Goal: Task Accomplishment & Management: Manage account settings

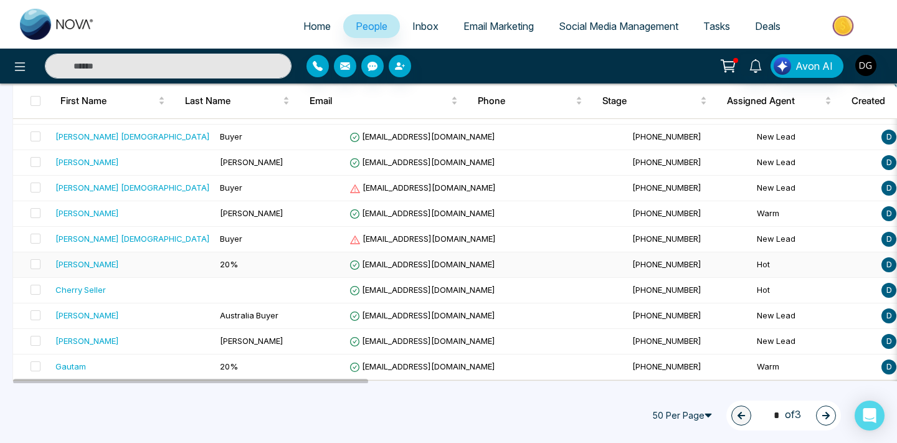
scroll to position [1125, 0]
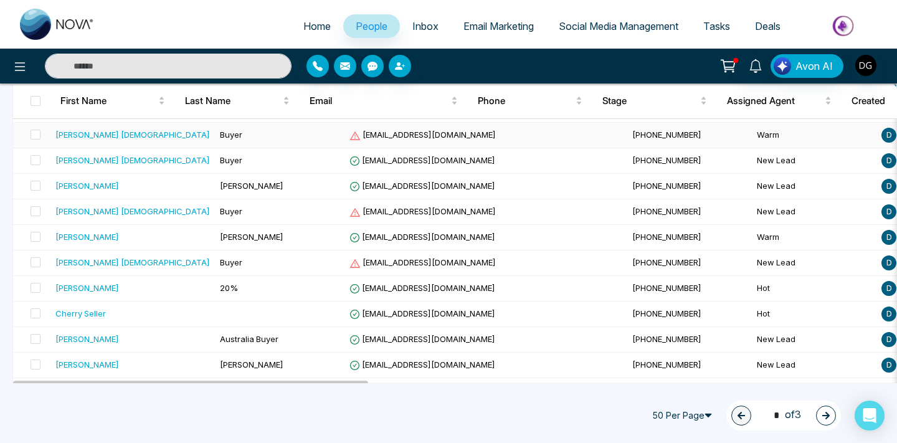
click at [114, 141] on td "[PERSON_NAME] [DEMOGRAPHIC_DATA]" at bounding box center [132, 136] width 164 height 26
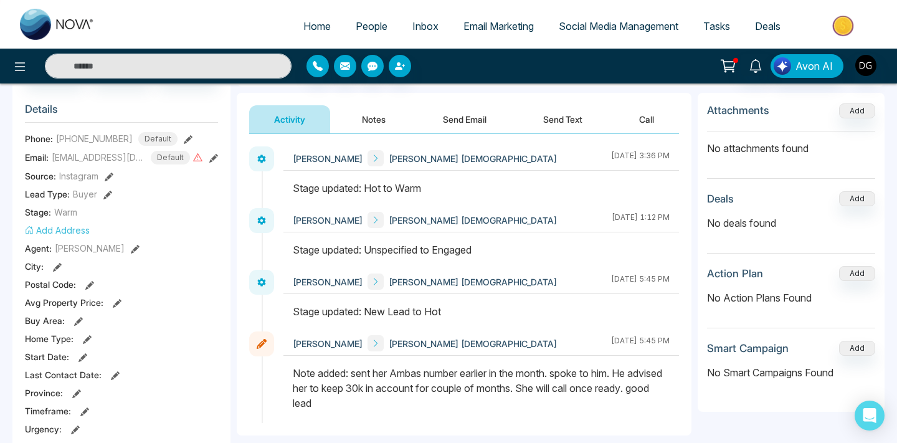
scroll to position [168, 0]
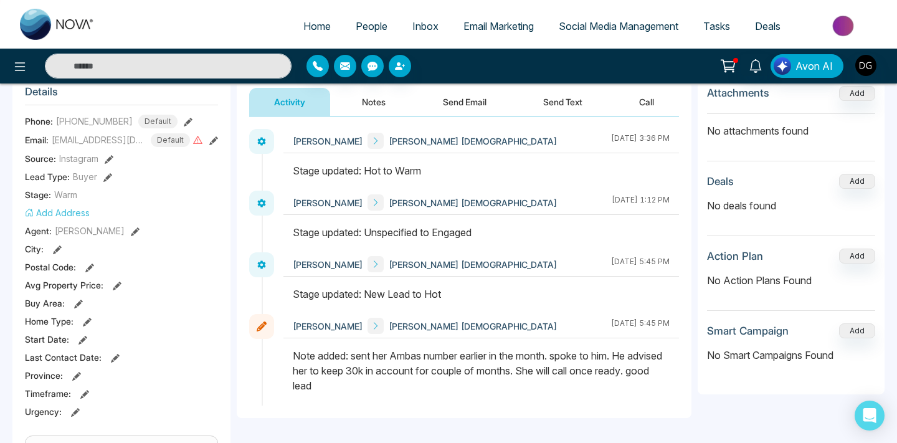
click at [374, 22] on span "People" at bounding box center [372, 26] width 32 height 12
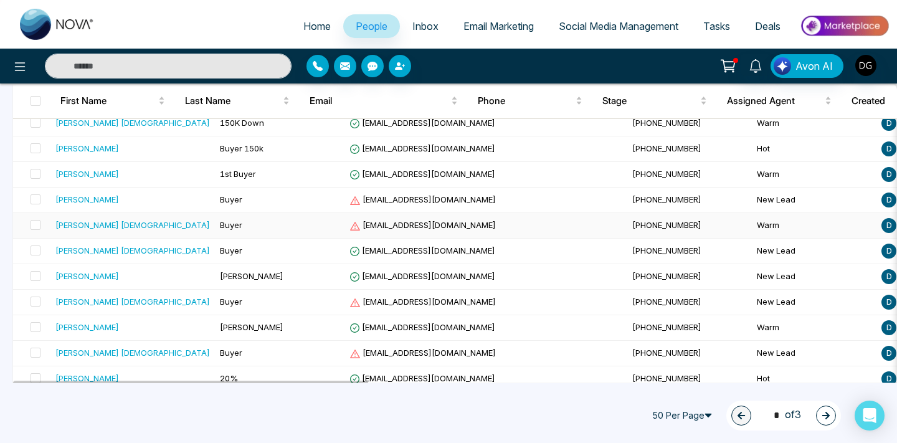
scroll to position [1014, 0]
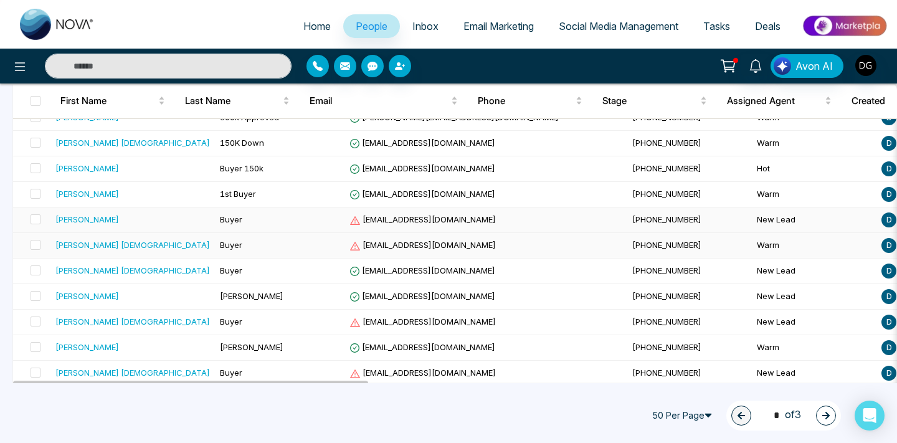
click at [146, 222] on div "[PERSON_NAME]" at bounding box center [132, 219] width 154 height 12
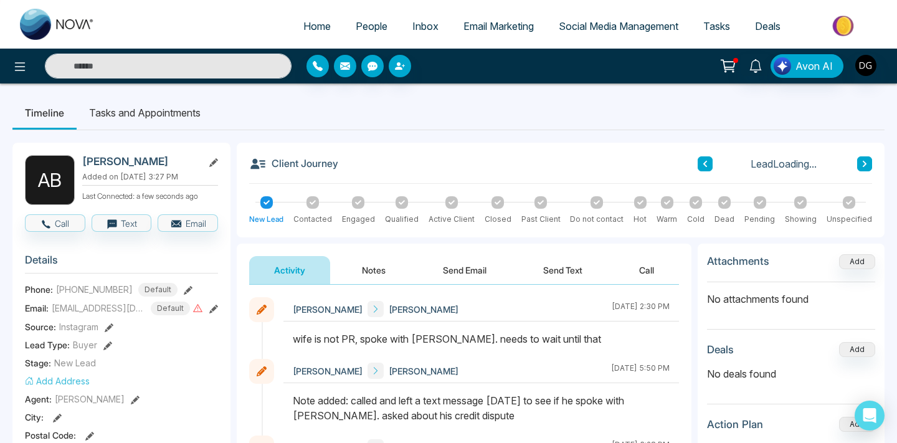
click at [371, 279] on button "Notes" at bounding box center [373, 270] width 73 height 28
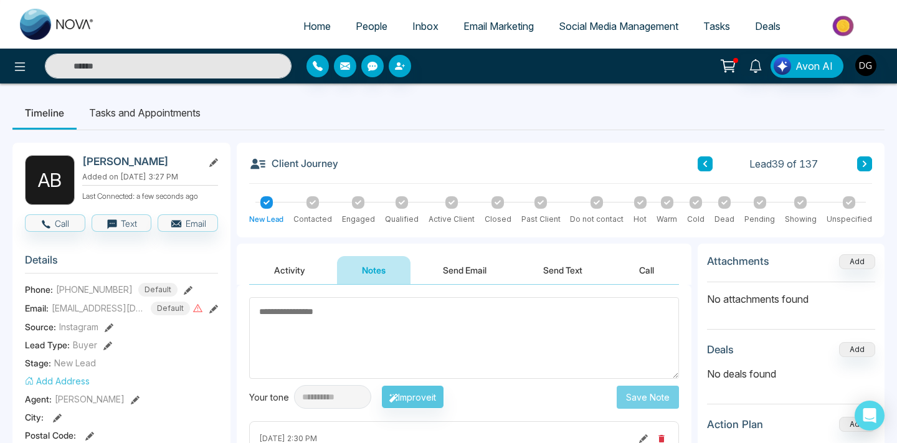
click at [367, 24] on span "People" at bounding box center [372, 26] width 32 height 12
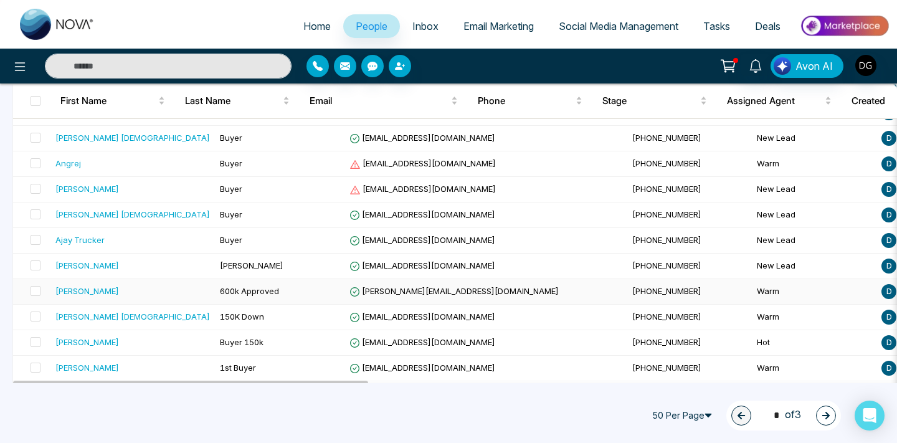
scroll to position [835, 0]
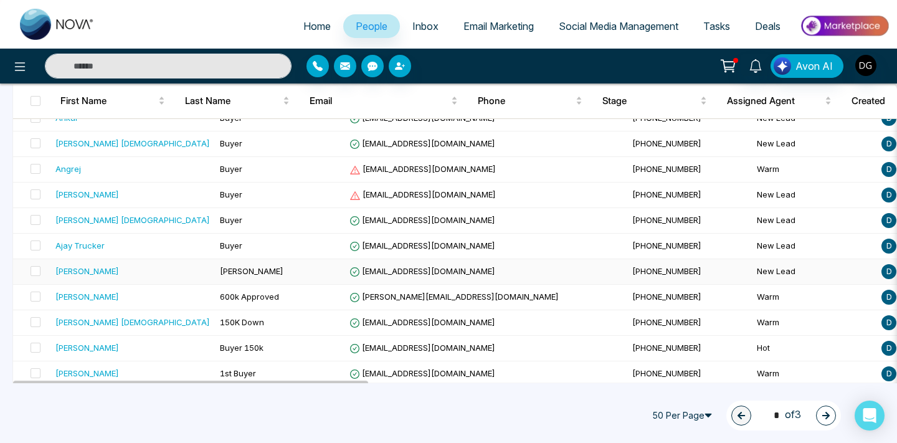
click at [127, 271] on div "[PERSON_NAME]" at bounding box center [132, 271] width 154 height 12
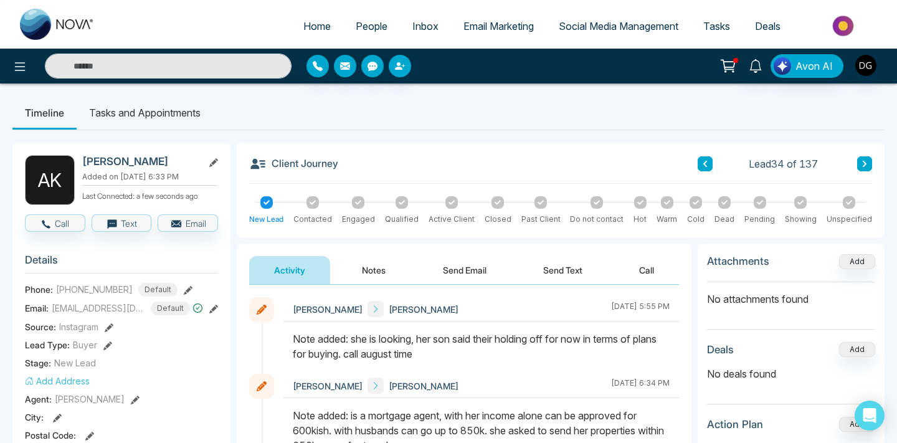
click at [359, 265] on button "Notes" at bounding box center [373, 270] width 73 height 28
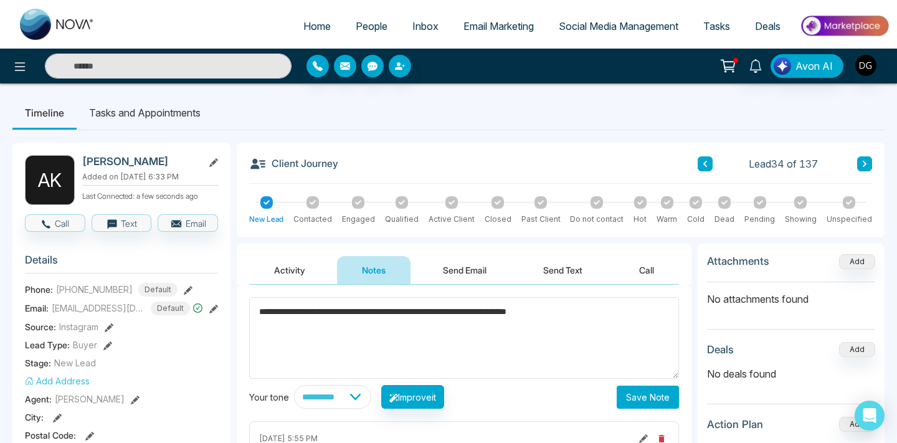
type textarea "**********"
click at [657, 403] on button "Save Note" at bounding box center [648, 396] width 62 height 23
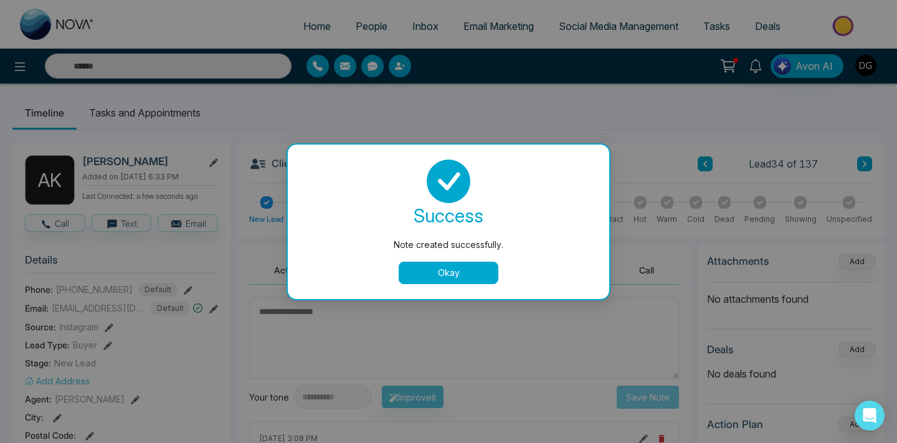
click at [453, 270] on button "Okay" at bounding box center [449, 273] width 100 height 22
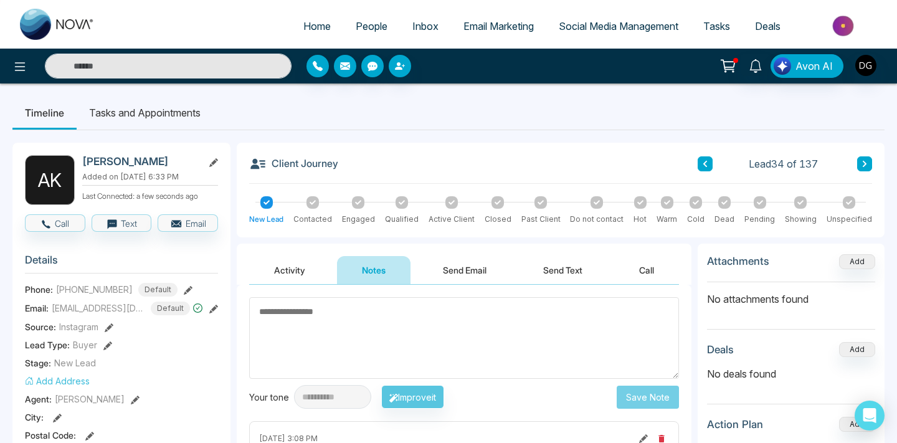
click at [365, 22] on span "People" at bounding box center [372, 26] width 32 height 12
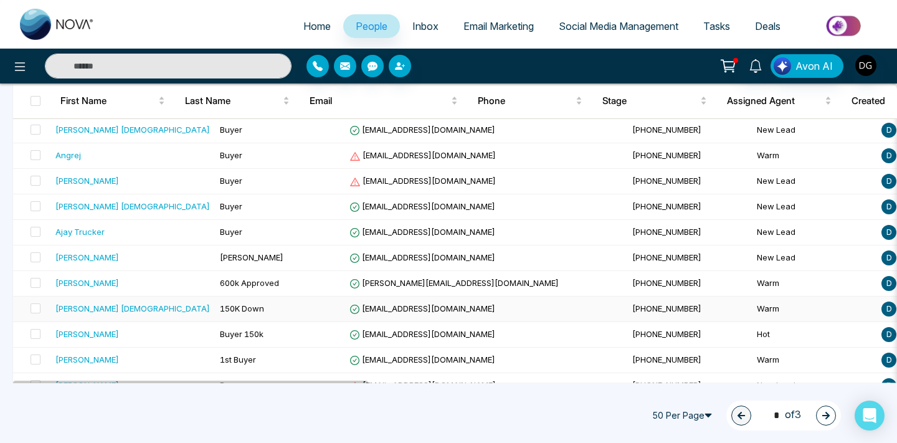
scroll to position [847, 0]
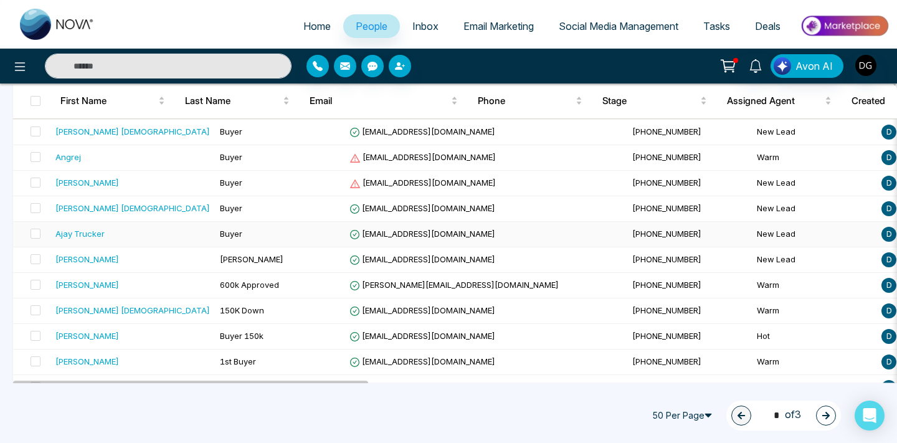
click at [225, 242] on td "Buyer" at bounding box center [280, 235] width 130 height 26
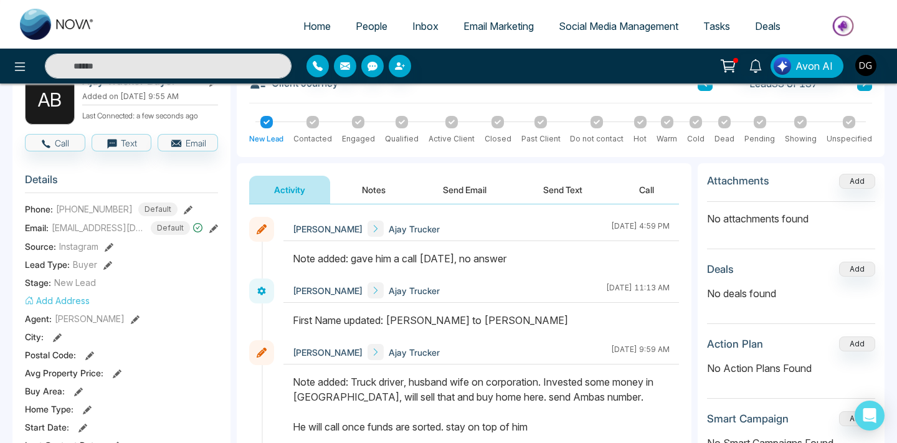
scroll to position [135, 0]
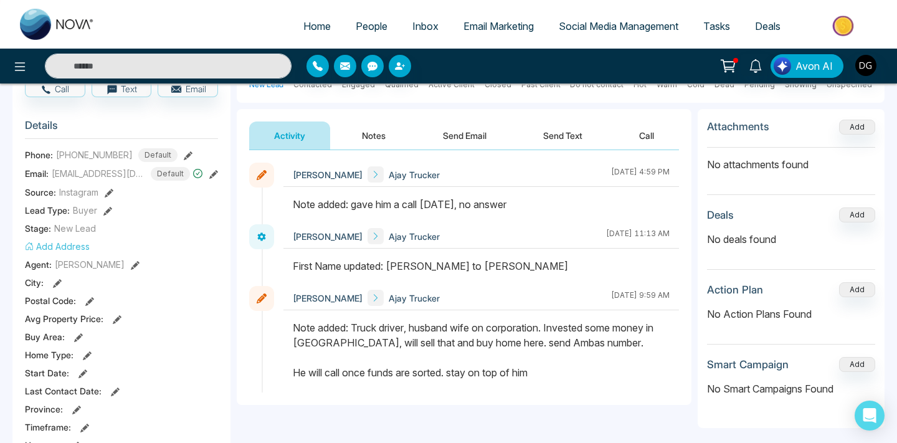
click at [356, 23] on span "People" at bounding box center [372, 26] width 32 height 12
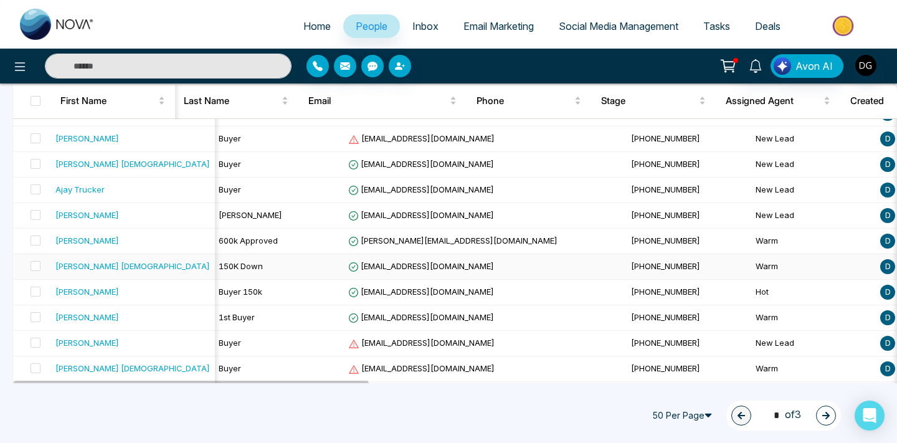
scroll to position [891, 0]
click at [116, 191] on div "Ajay Trucker" at bounding box center [132, 190] width 154 height 12
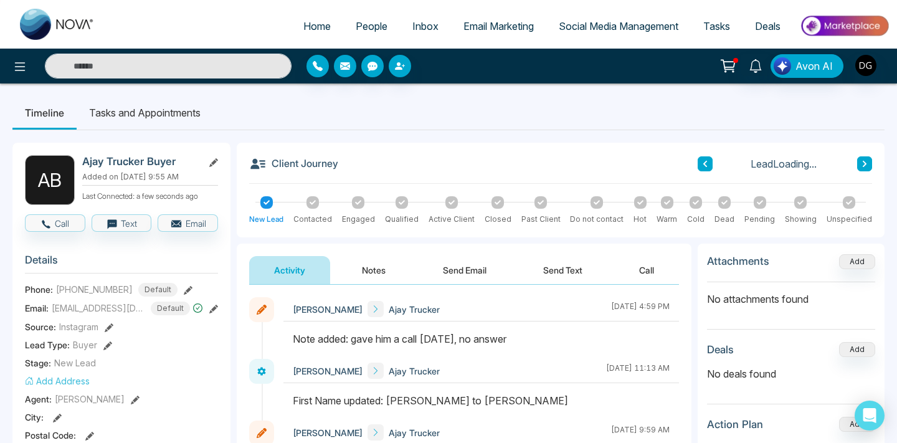
click at [379, 272] on button "Notes" at bounding box center [373, 270] width 73 height 28
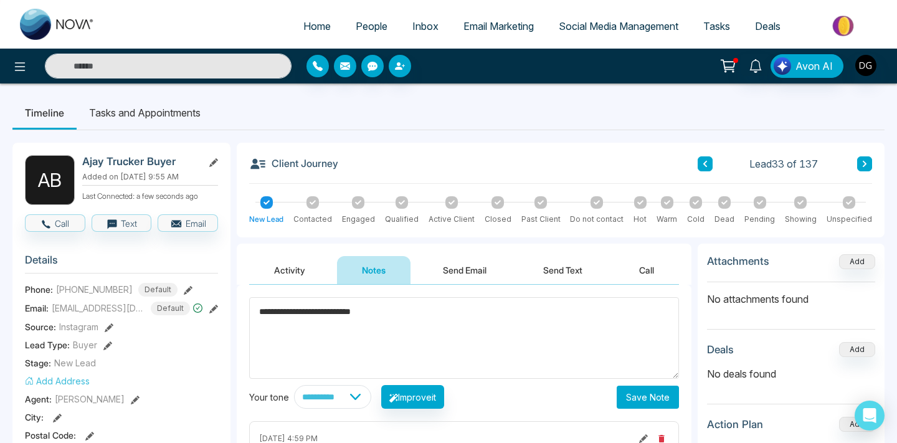
click at [404, 326] on textarea "**********" at bounding box center [464, 338] width 430 height 82
type textarea "**********"
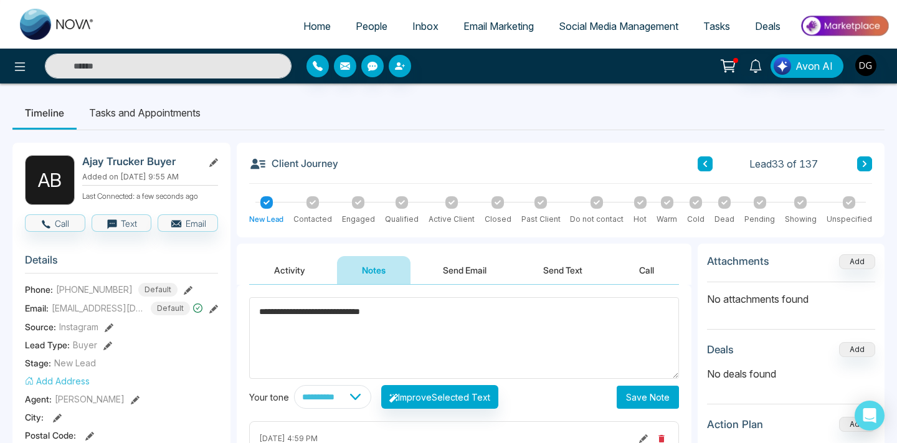
click at [622, 397] on button "Save Note" at bounding box center [648, 396] width 62 height 23
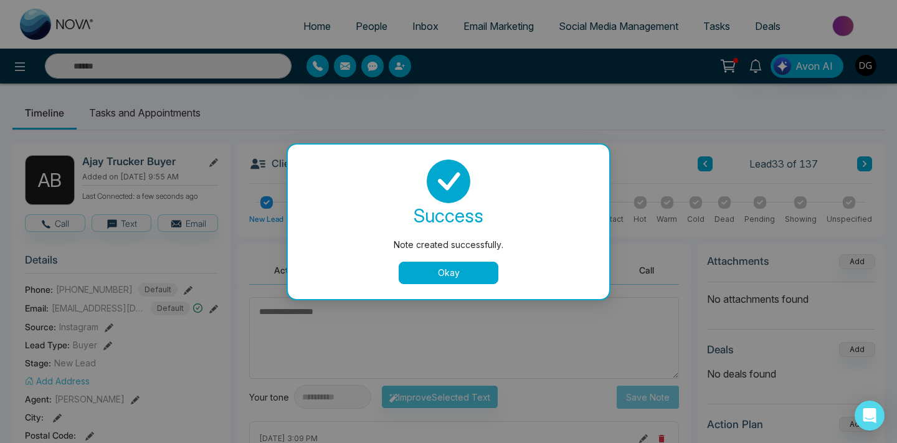
click at [434, 272] on button "Okay" at bounding box center [449, 273] width 100 height 22
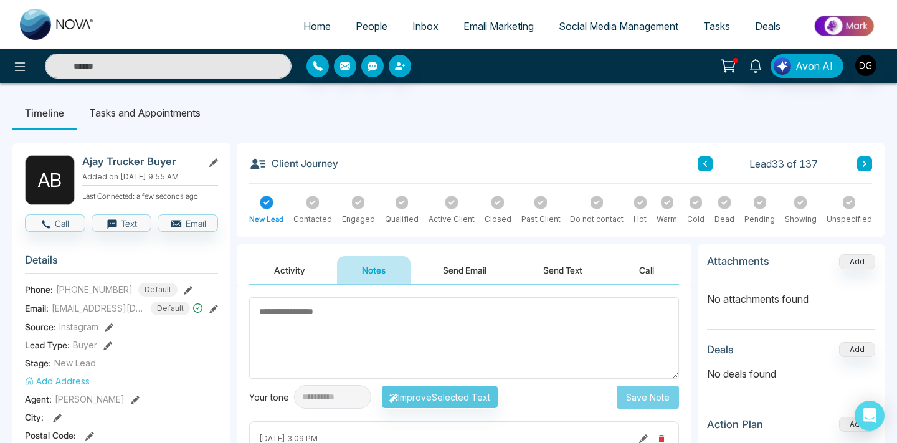
click at [359, 17] on link "People" at bounding box center [371, 26] width 57 height 24
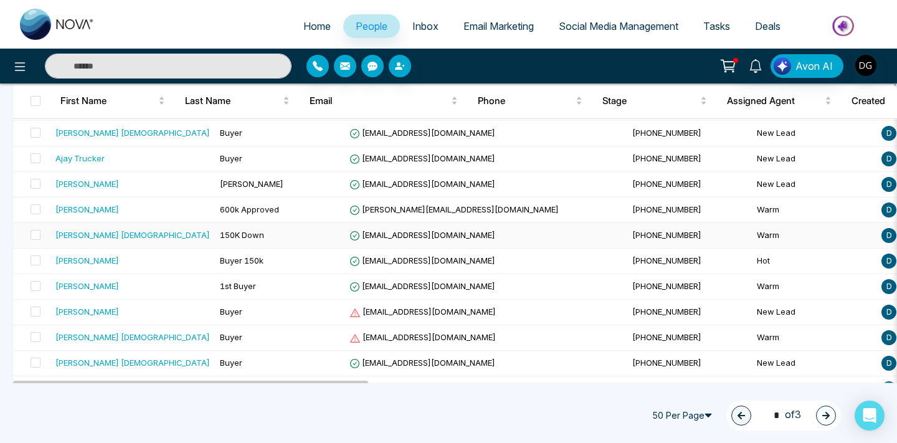
scroll to position [922, 0]
click at [35, 207] on span at bounding box center [36, 210] width 10 height 10
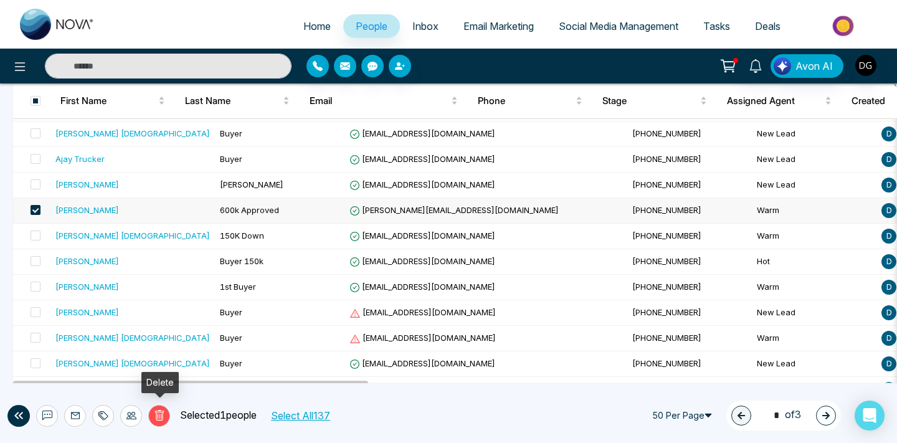
click at [157, 410] on icon at bounding box center [158, 415] width 9 height 11
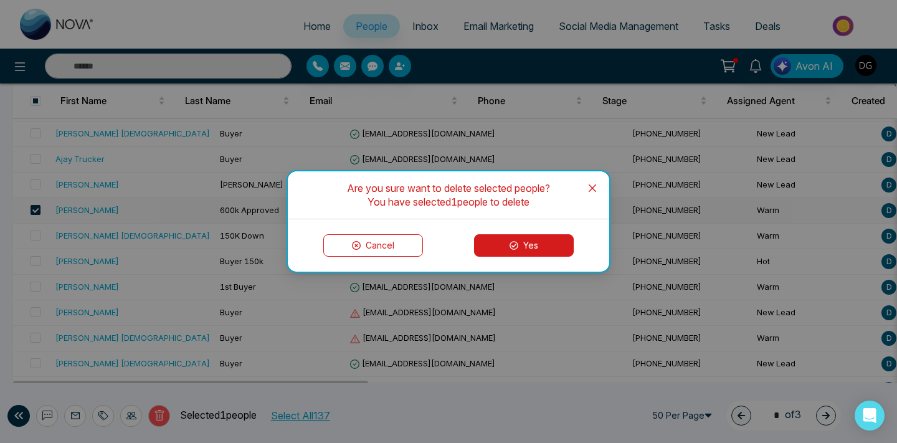
click at [536, 246] on button "Yes" at bounding box center [524, 245] width 100 height 22
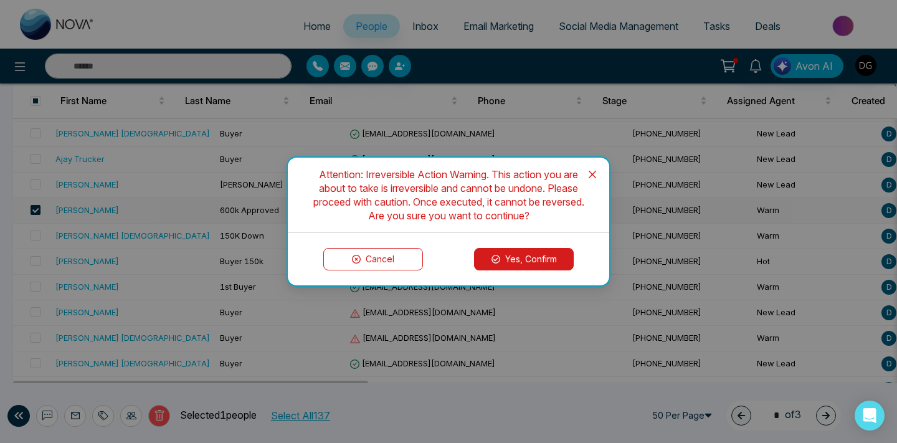
click at [496, 249] on button "Yes, Confirm" at bounding box center [524, 259] width 100 height 22
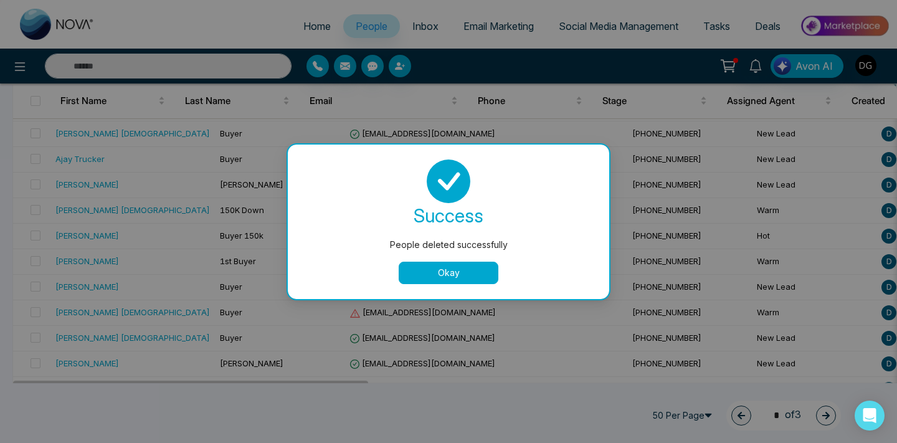
click at [422, 270] on button "Okay" at bounding box center [449, 273] width 100 height 22
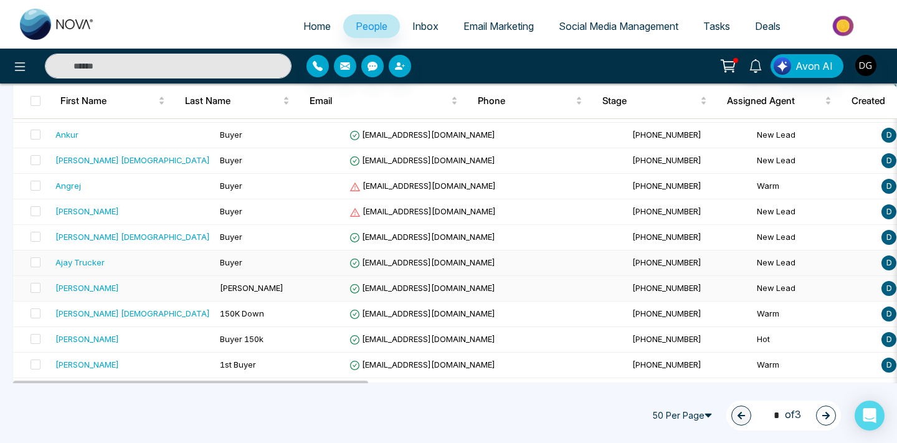
scroll to position [813, 0]
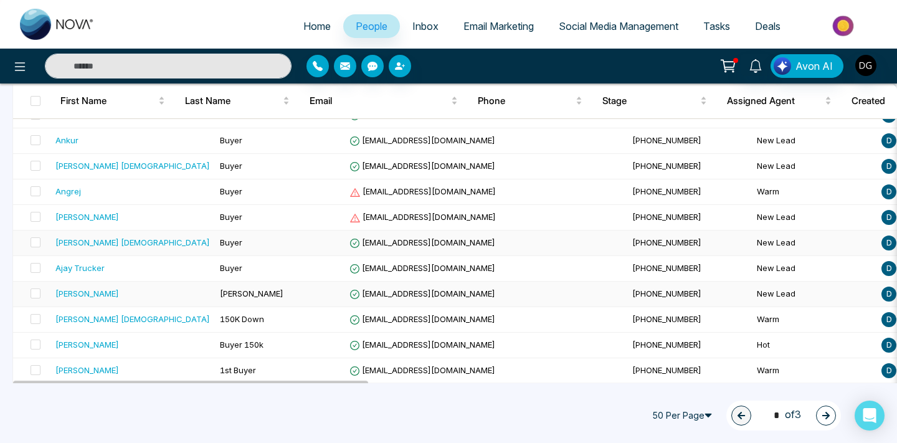
click at [130, 242] on div "[PERSON_NAME] [DEMOGRAPHIC_DATA]" at bounding box center [132, 242] width 154 height 12
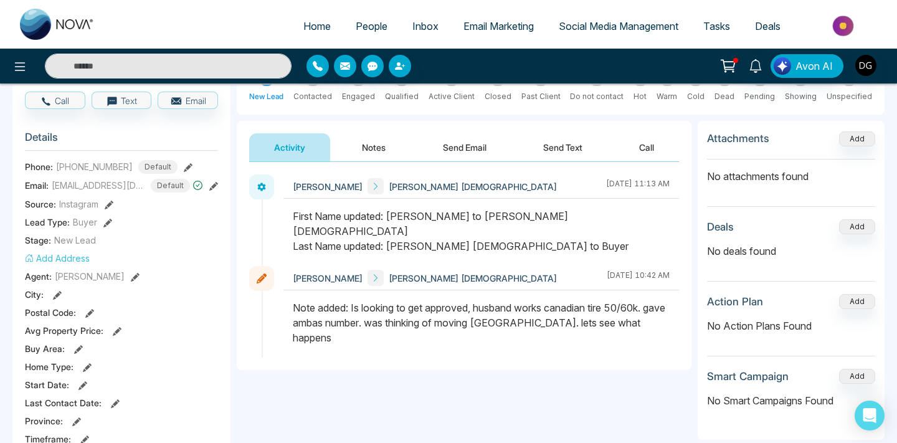
scroll to position [123, 0]
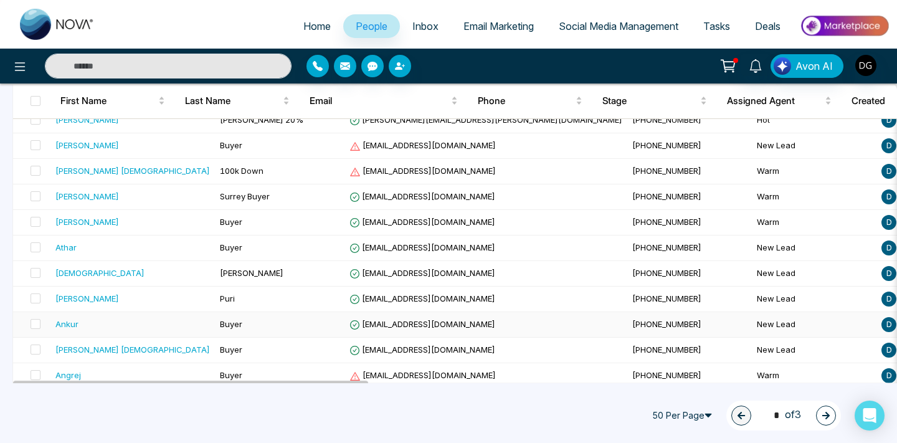
scroll to position [627, 0]
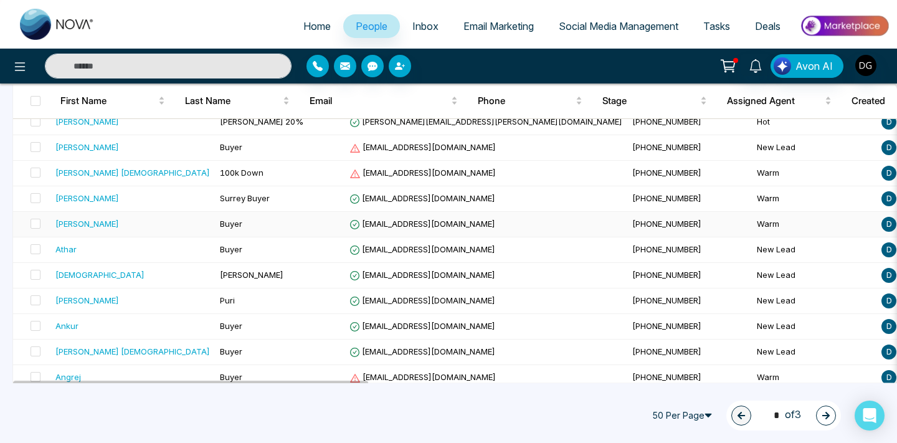
click at [215, 227] on td "Buyer" at bounding box center [280, 225] width 130 height 26
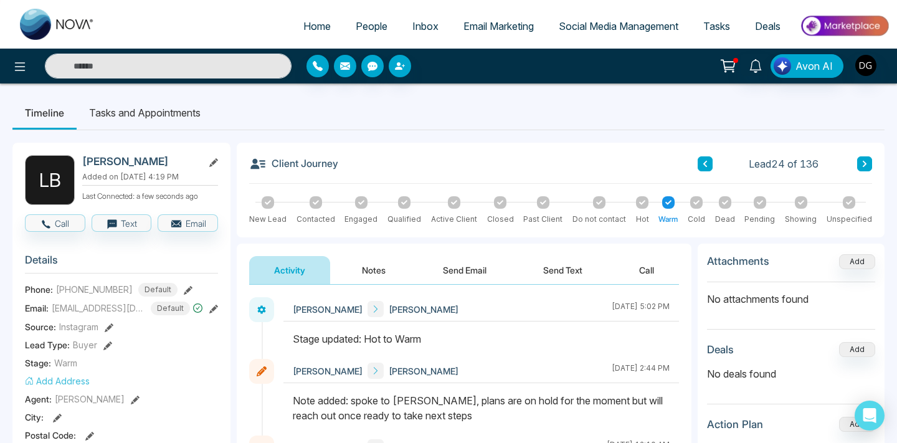
click at [360, 21] on span "People" at bounding box center [372, 26] width 32 height 12
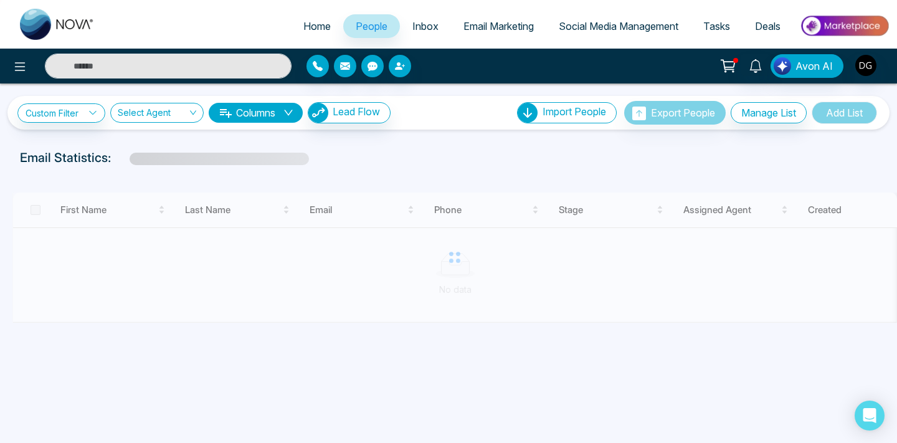
click at [318, 22] on span "Home" at bounding box center [316, 26] width 27 height 12
select select "*"
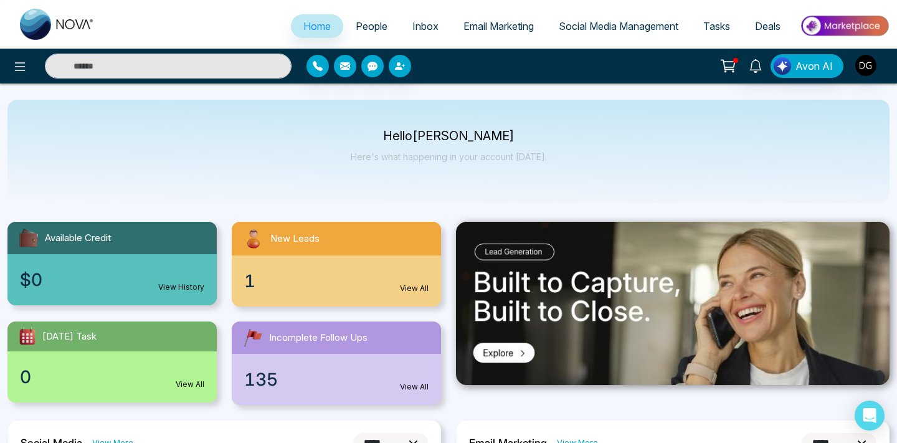
click at [370, 19] on link "People" at bounding box center [371, 26] width 57 height 24
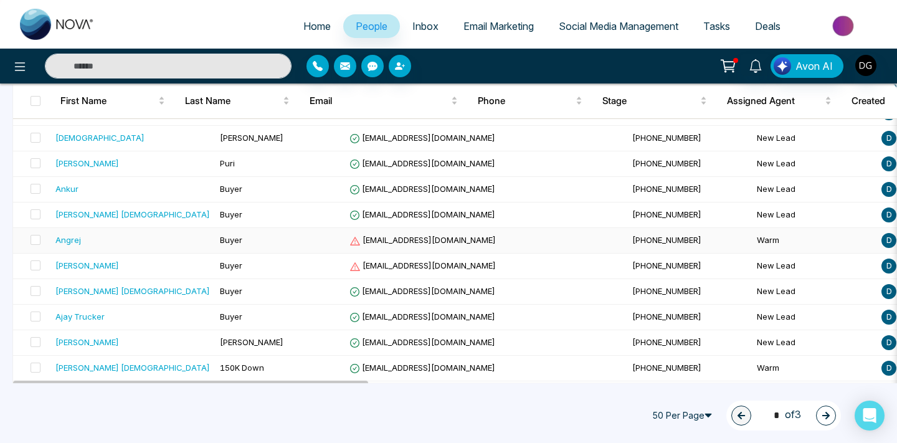
scroll to position [768, 0]
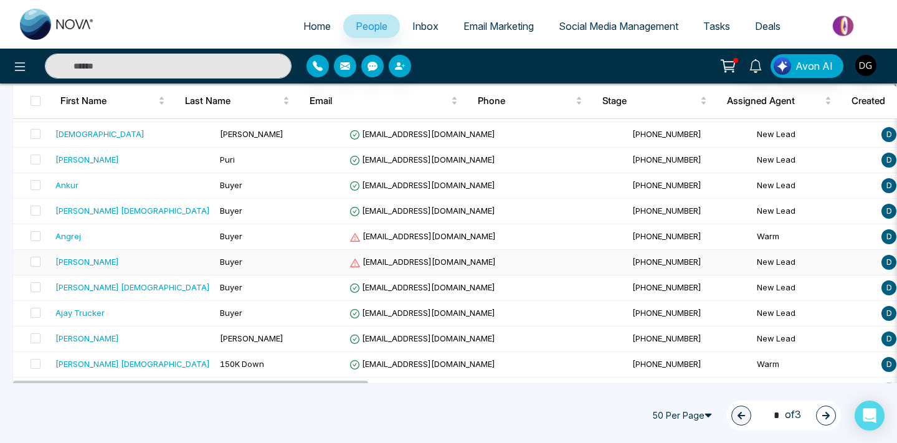
click at [90, 260] on div "[PERSON_NAME]" at bounding box center [132, 261] width 154 height 12
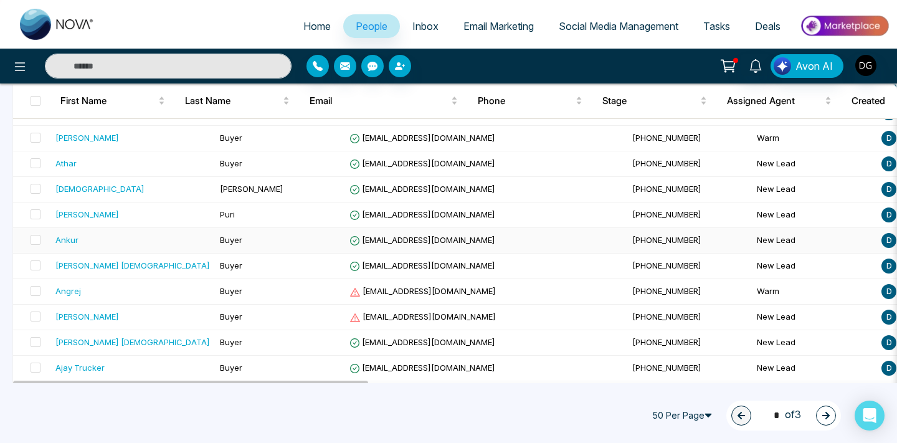
scroll to position [726, 0]
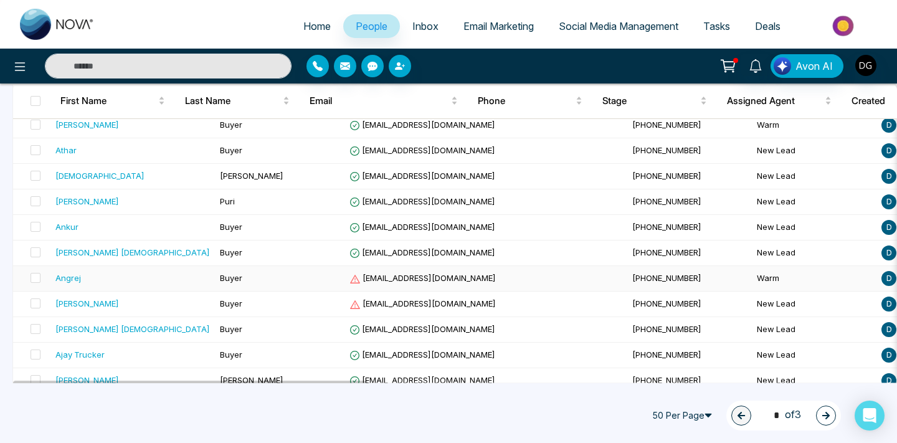
click at [153, 287] on td "Angrej" at bounding box center [132, 279] width 164 height 26
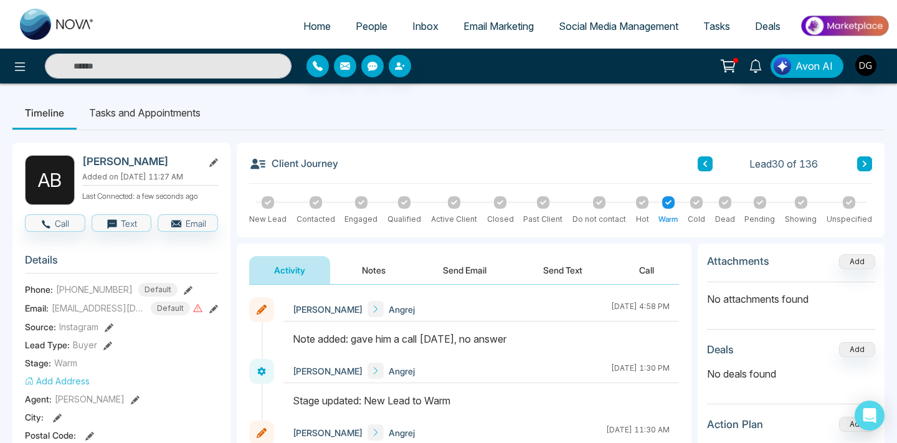
click at [367, 275] on button "Notes" at bounding box center [373, 270] width 73 height 28
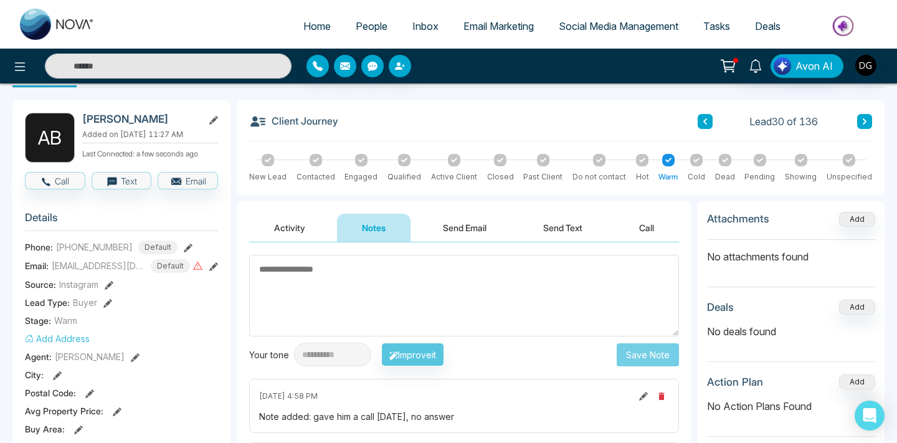
scroll to position [37, 0]
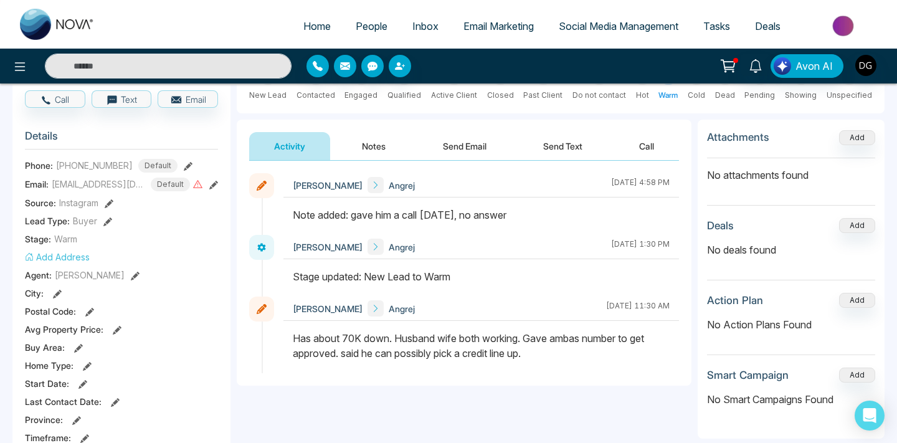
scroll to position [127, 0]
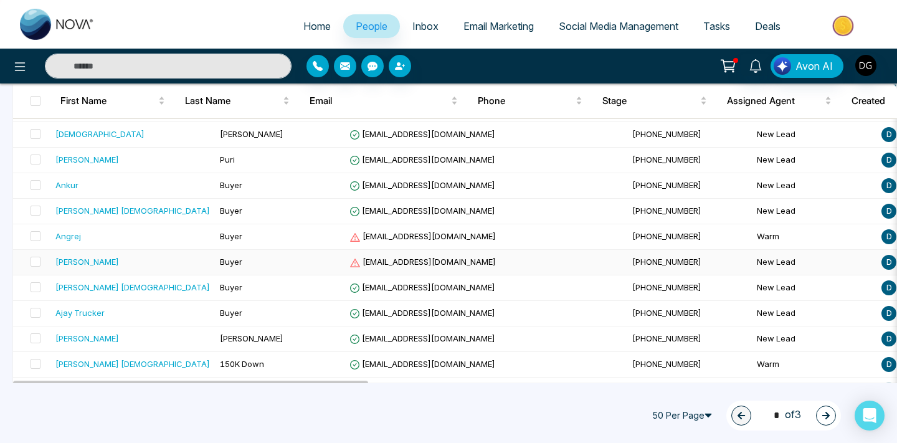
scroll to position [777, 0]
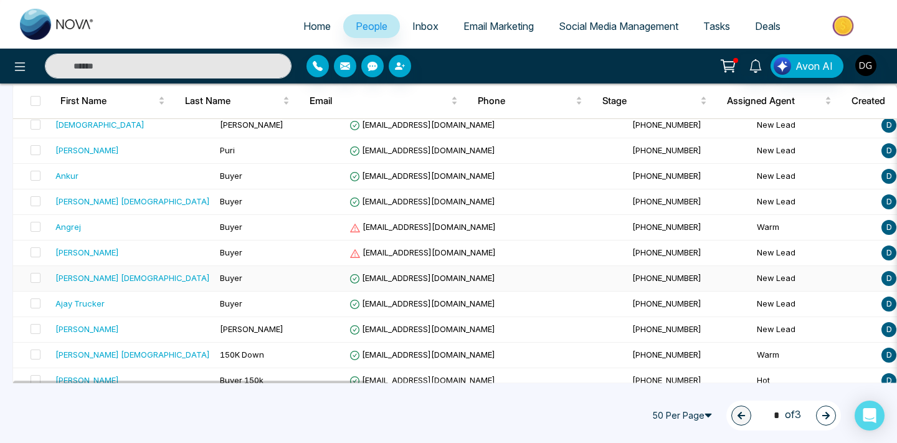
click at [220, 277] on span "Buyer" at bounding box center [231, 278] width 22 height 10
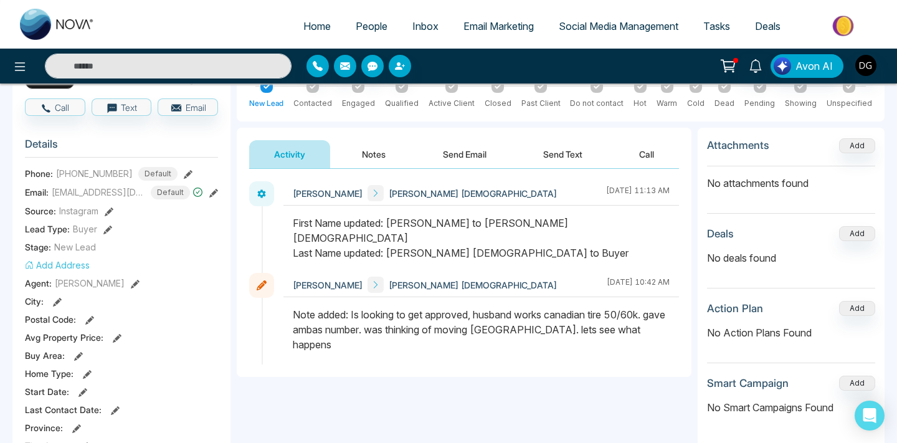
scroll to position [121, 0]
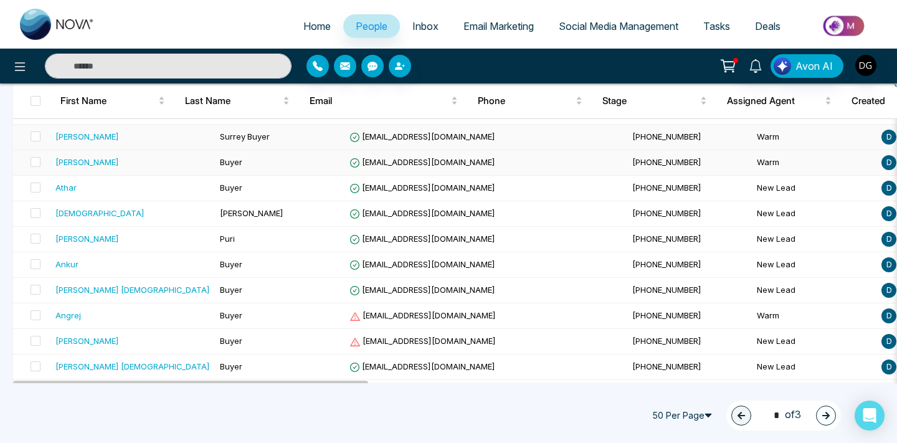
scroll to position [719, 0]
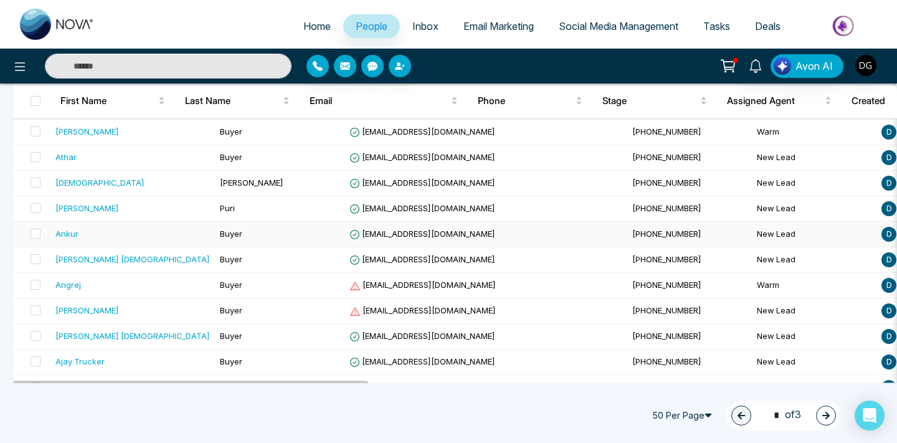
click at [159, 237] on div "Ankur" at bounding box center [132, 233] width 154 height 12
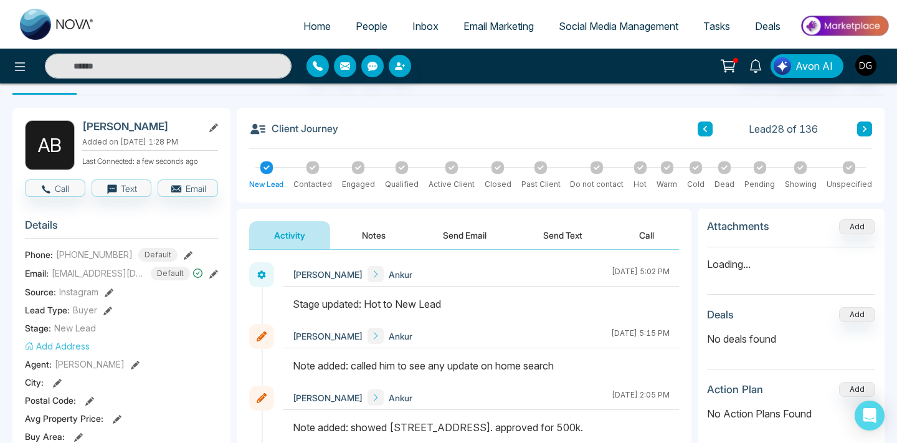
scroll to position [54, 0]
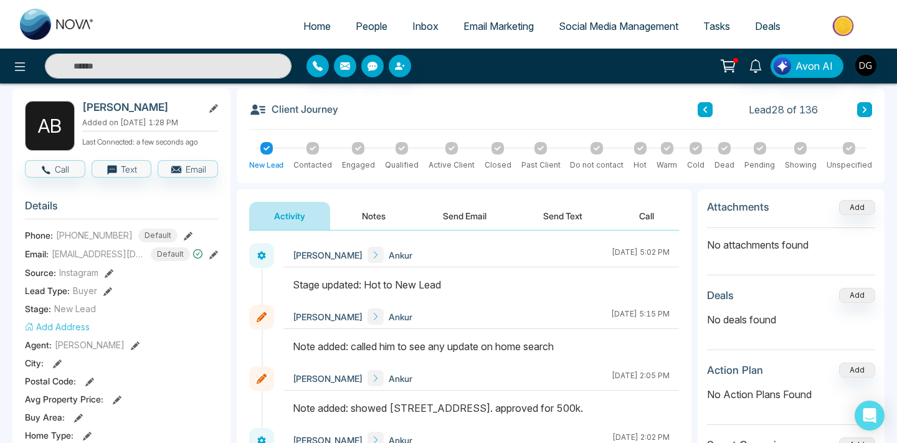
click at [373, 218] on button "Notes" at bounding box center [373, 216] width 73 height 28
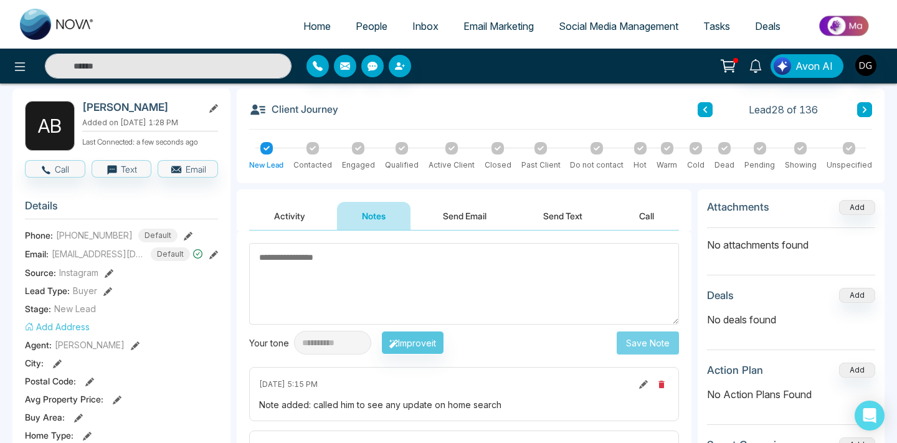
click at [368, 21] on span "People" at bounding box center [372, 26] width 32 height 12
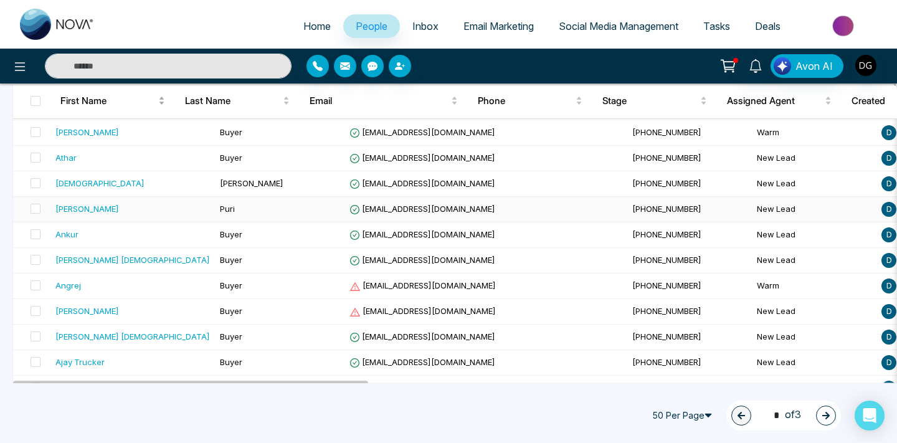
scroll to position [722, 0]
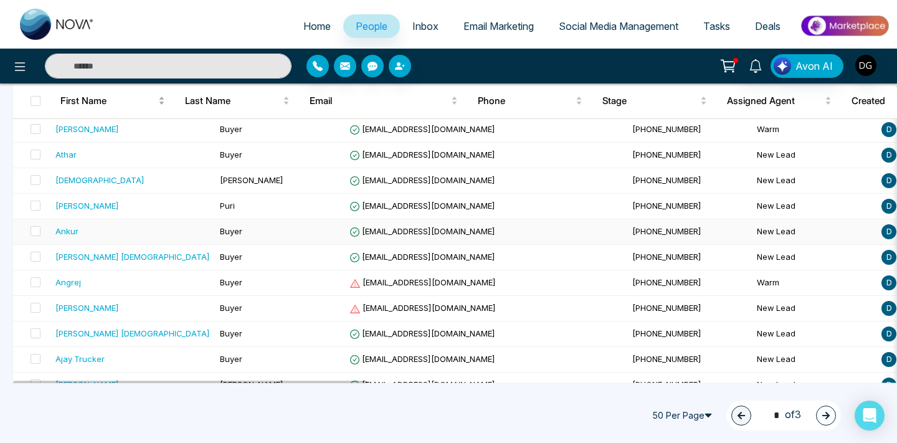
click at [163, 226] on div "Ankur" at bounding box center [132, 231] width 154 height 12
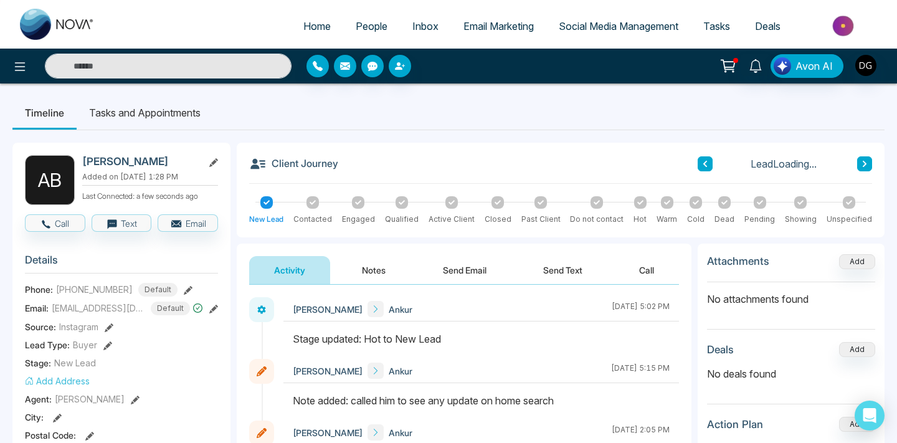
click at [374, 257] on button "Notes" at bounding box center [373, 270] width 73 height 28
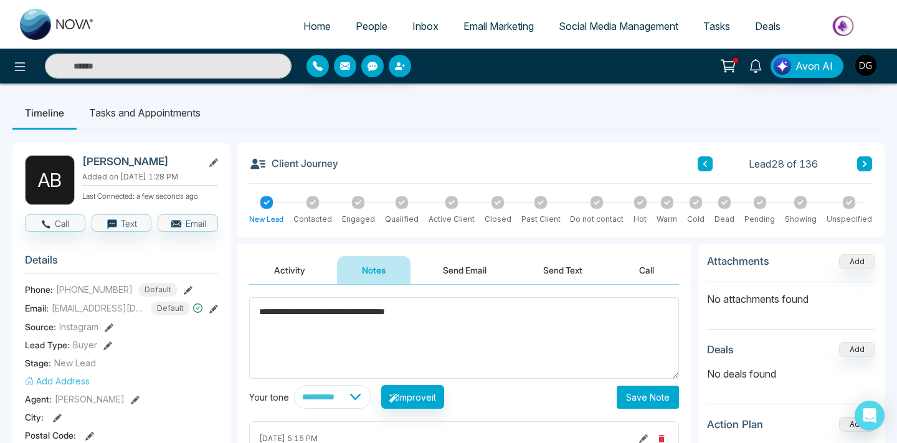
type textarea "**********"
click at [624, 386] on button "Save Note" at bounding box center [648, 396] width 62 height 23
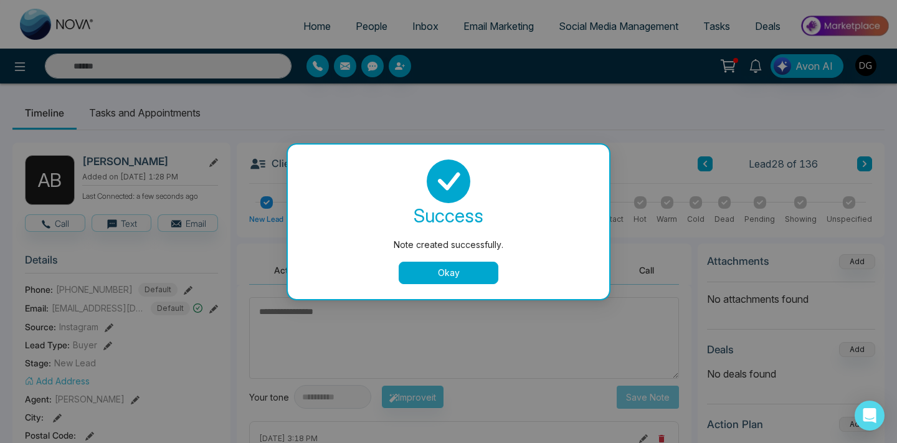
click at [438, 273] on button "Okay" at bounding box center [449, 273] width 100 height 22
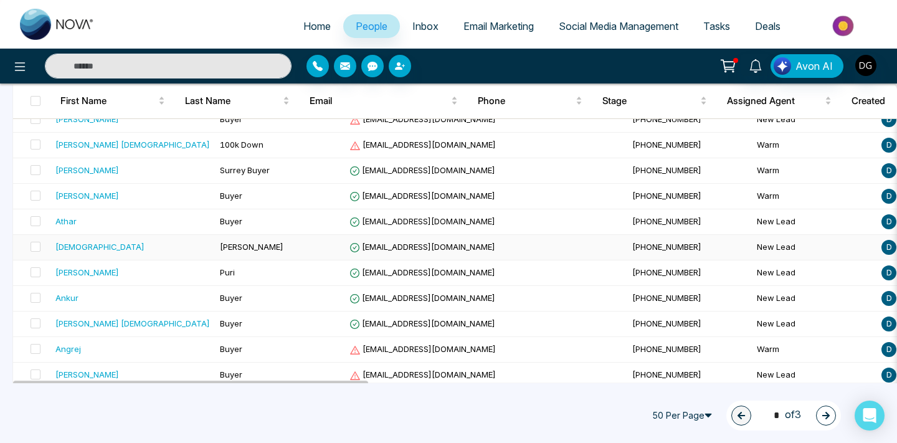
scroll to position [658, 0]
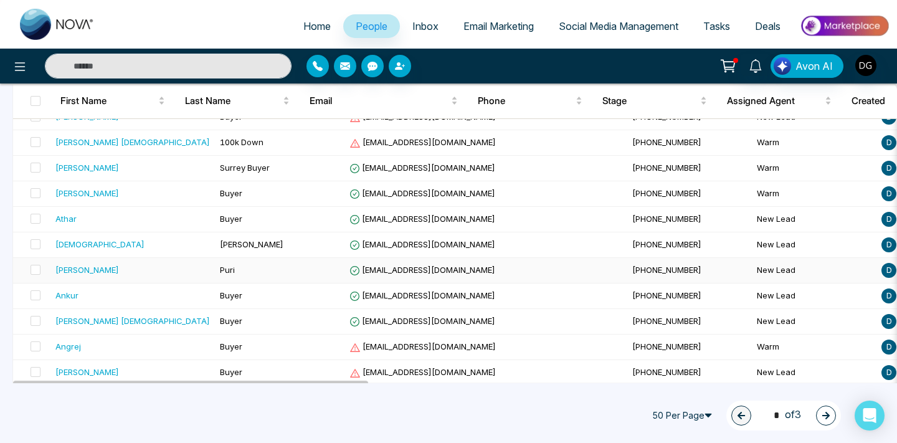
click at [113, 273] on div "[PERSON_NAME]" at bounding box center [132, 269] width 154 height 12
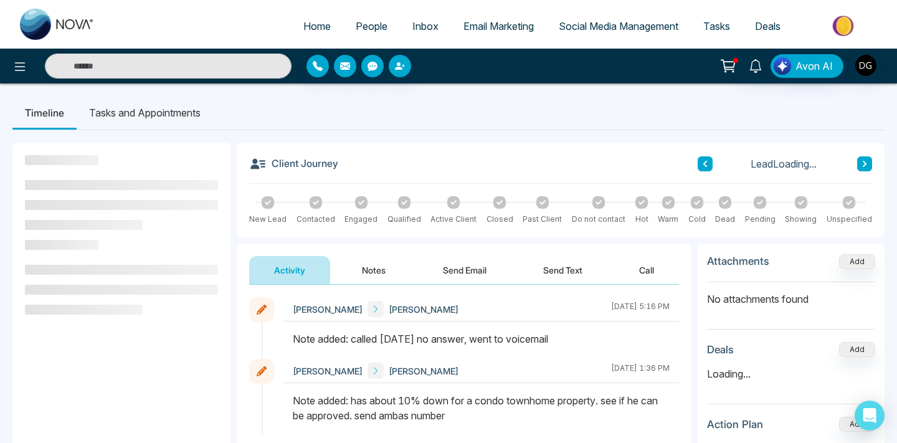
click at [365, 263] on button "Notes" at bounding box center [373, 270] width 73 height 28
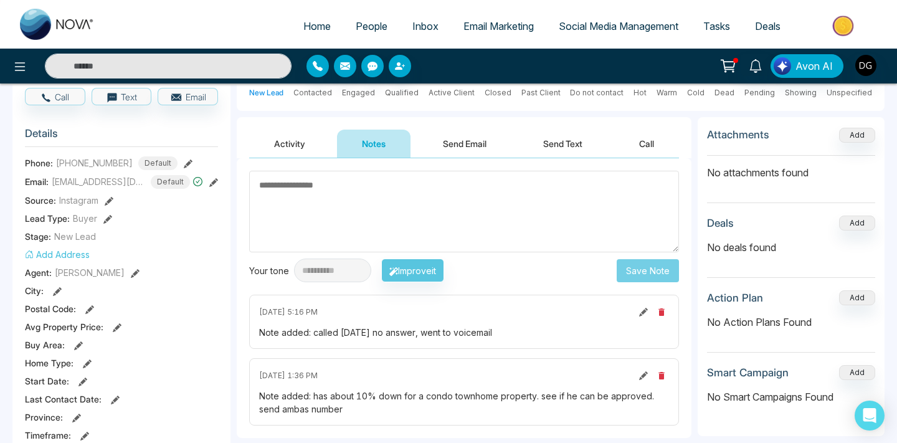
scroll to position [120, 0]
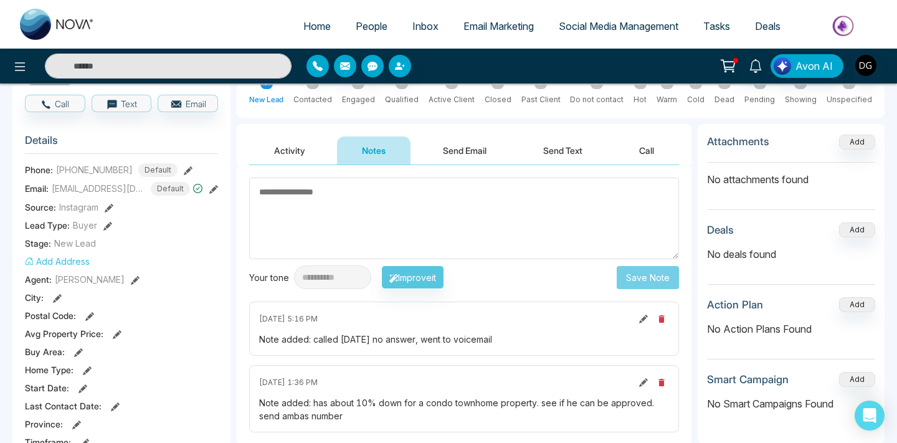
click at [358, 21] on span "People" at bounding box center [372, 26] width 32 height 12
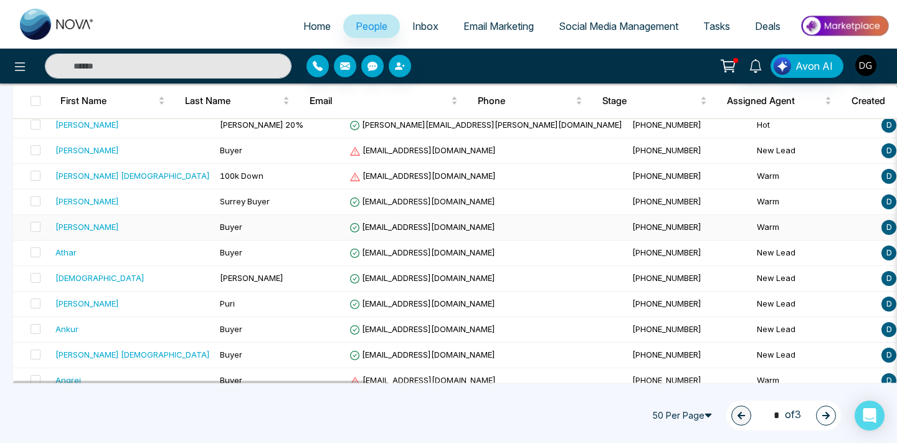
scroll to position [633, 0]
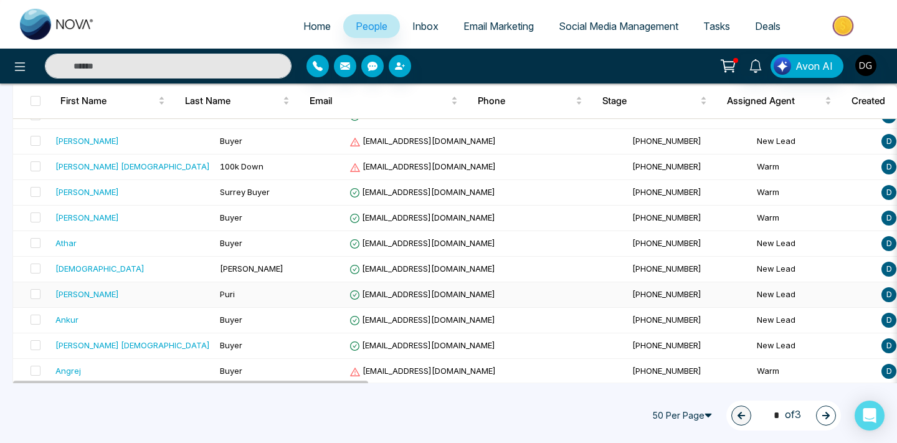
click at [111, 289] on div "[PERSON_NAME]" at bounding box center [132, 294] width 154 height 12
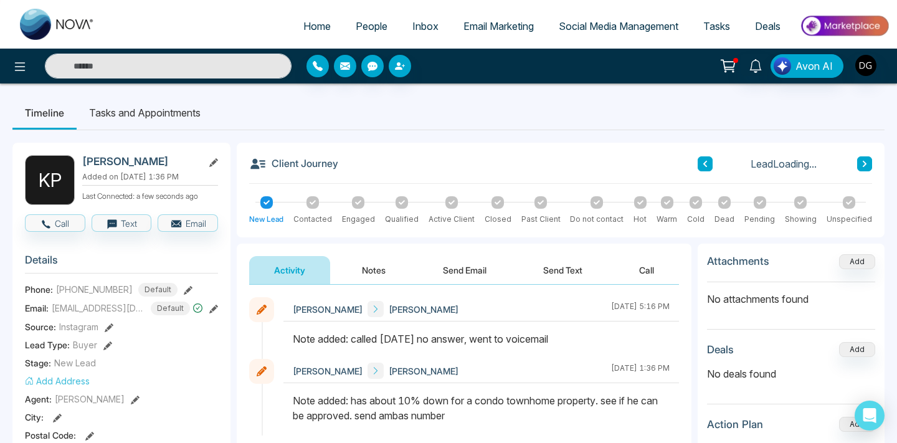
click at [370, 258] on button "Notes" at bounding box center [373, 270] width 73 height 28
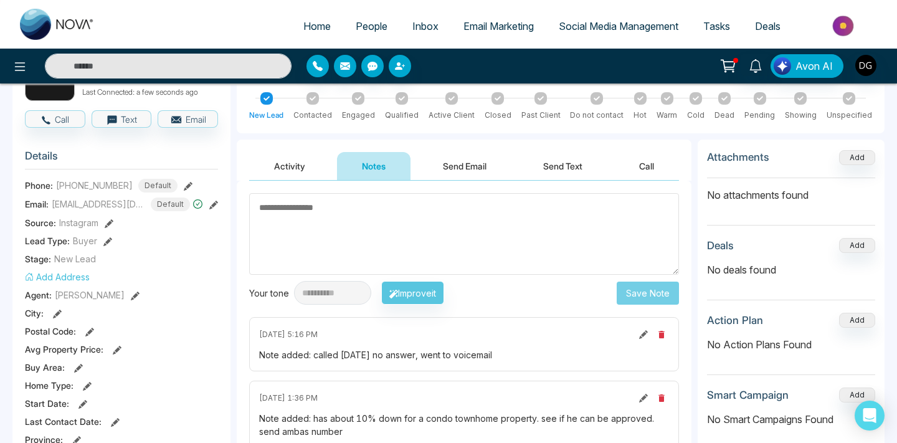
scroll to position [117, 0]
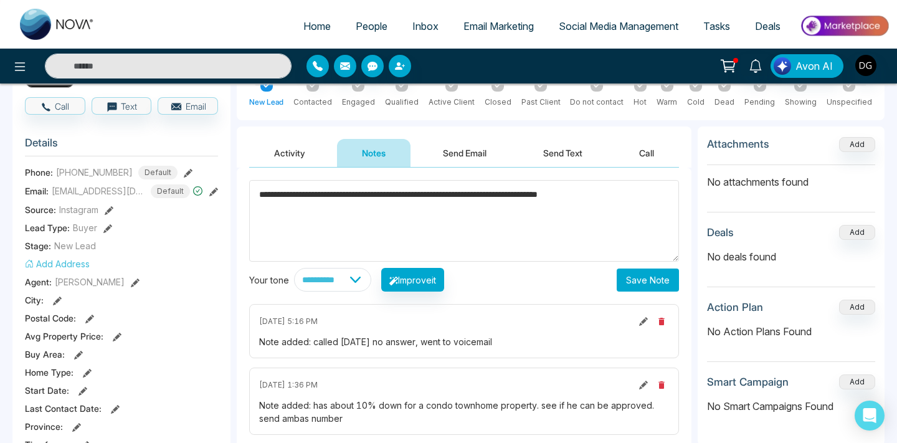
type textarea "**********"
click at [670, 273] on button "Save Note" at bounding box center [648, 279] width 62 height 23
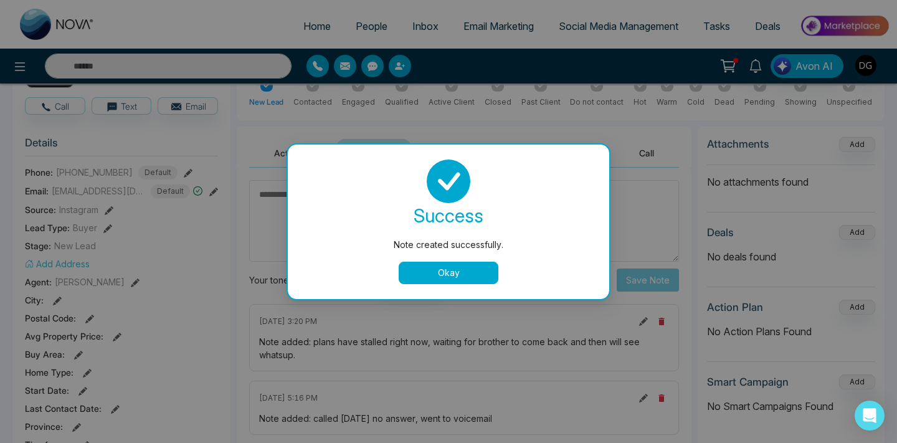
click at [455, 276] on button "Okay" at bounding box center [449, 273] width 100 height 22
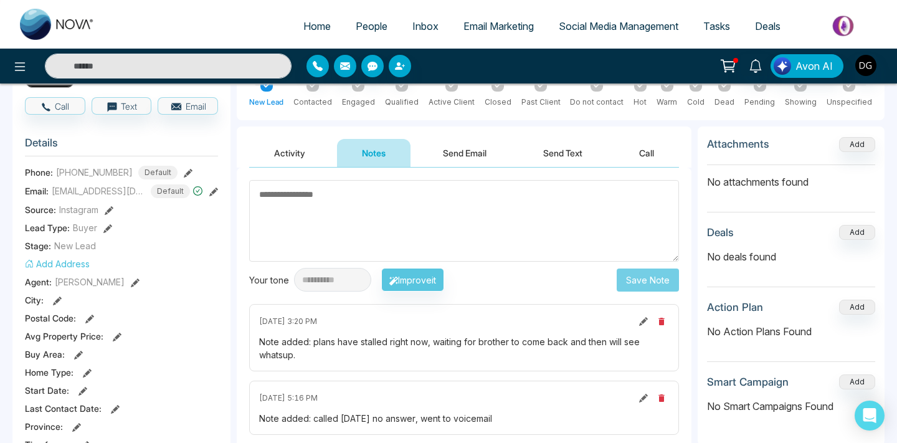
click at [364, 34] on link "People" at bounding box center [371, 26] width 57 height 24
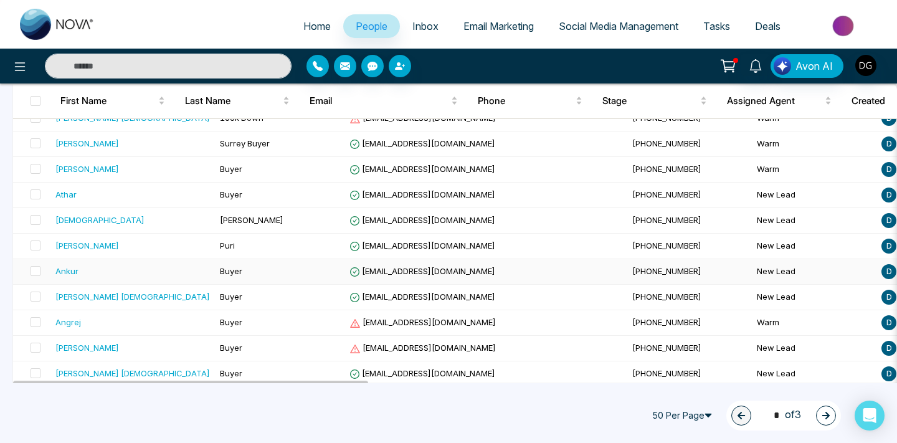
scroll to position [681, 0]
click at [137, 222] on div "[DEMOGRAPHIC_DATA]" at bounding box center [132, 220] width 154 height 12
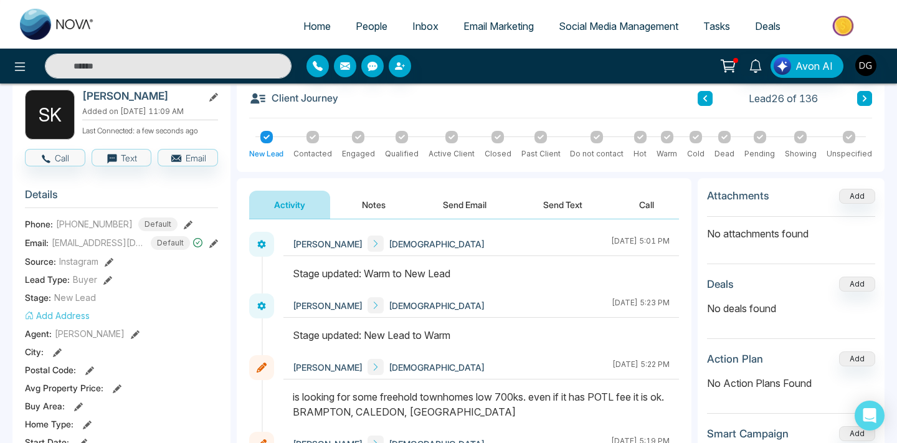
scroll to position [54, 0]
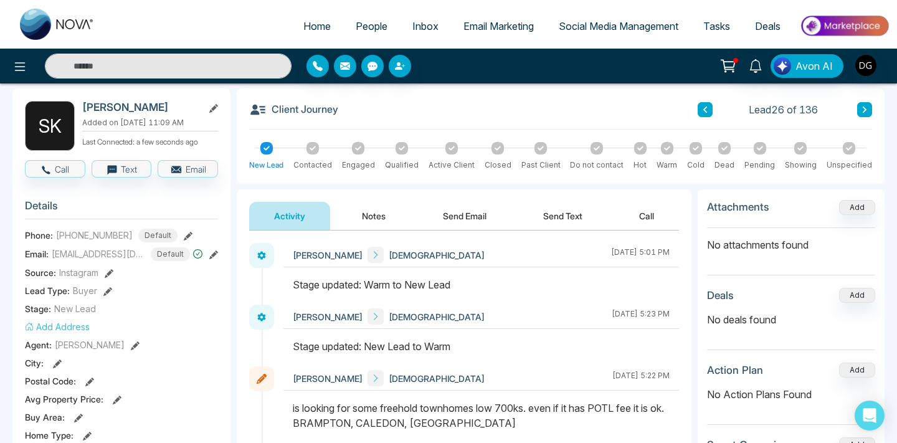
click at [366, 219] on button "Notes" at bounding box center [373, 216] width 73 height 28
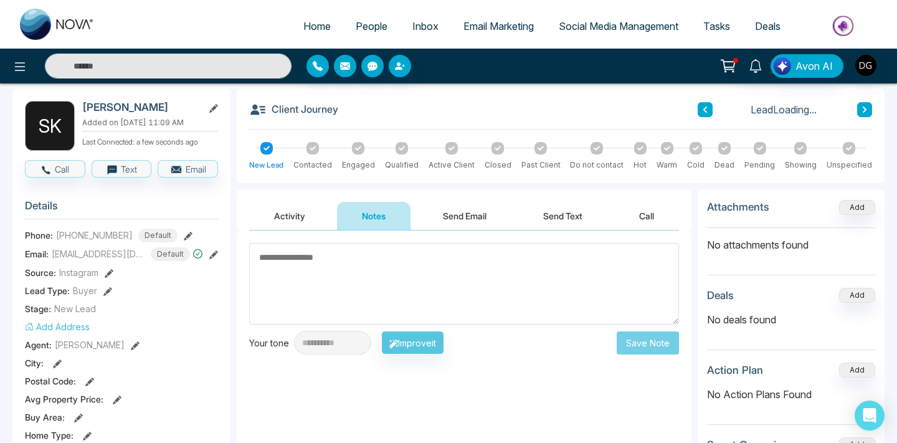
scroll to position [161, 0]
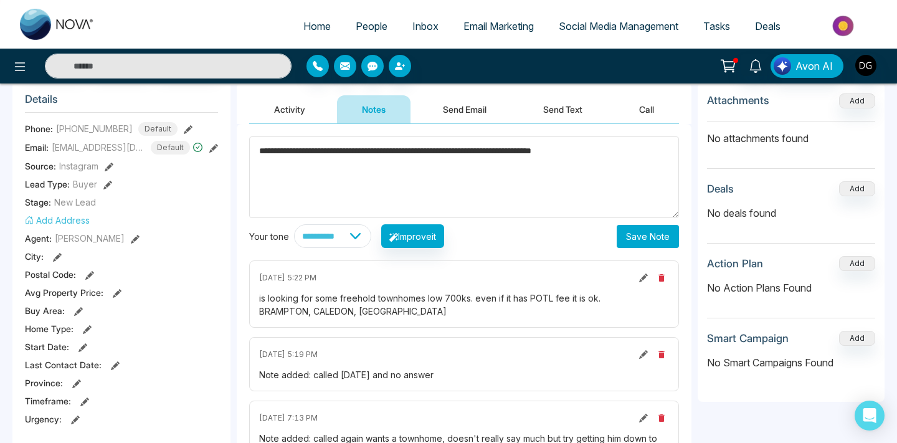
type textarea "**********"
click at [637, 237] on button "Save Note" at bounding box center [648, 236] width 62 height 23
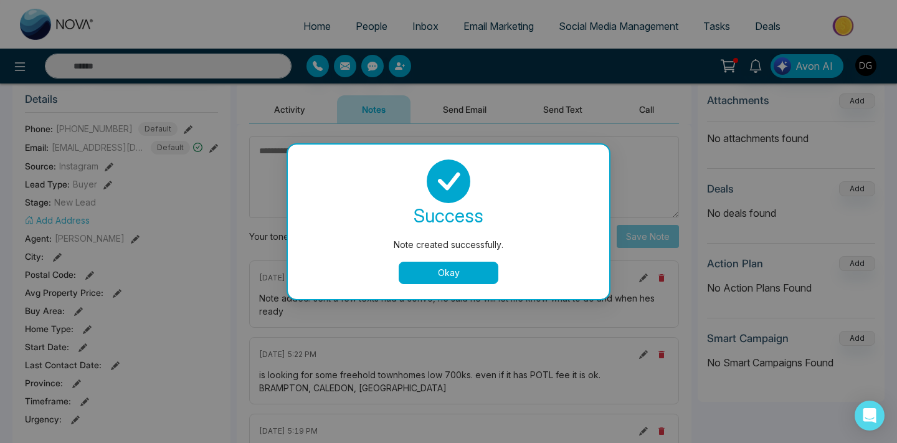
click at [432, 265] on button "Okay" at bounding box center [449, 273] width 100 height 22
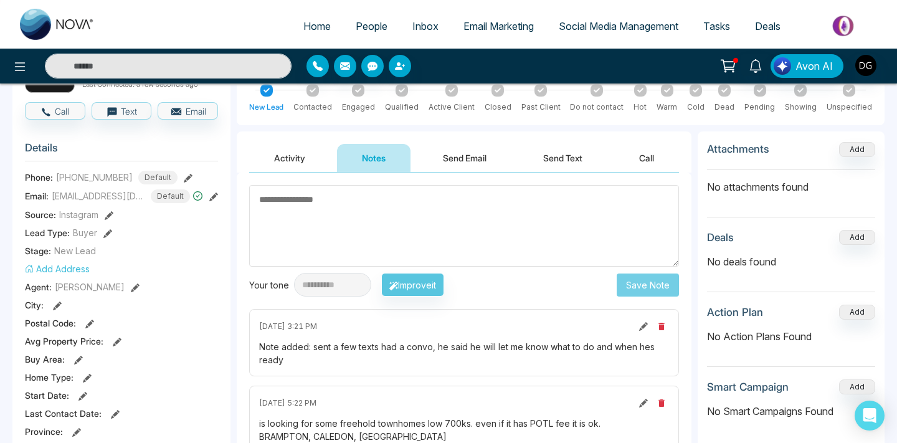
scroll to position [91, 0]
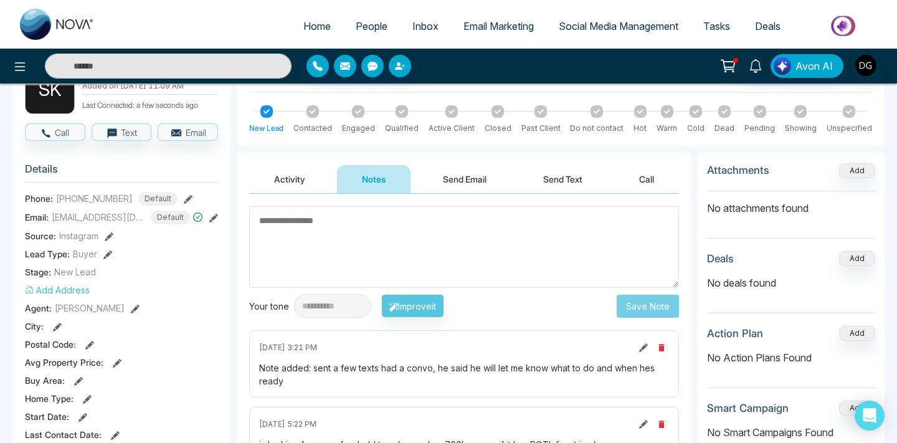
click at [364, 22] on span "People" at bounding box center [372, 26] width 32 height 12
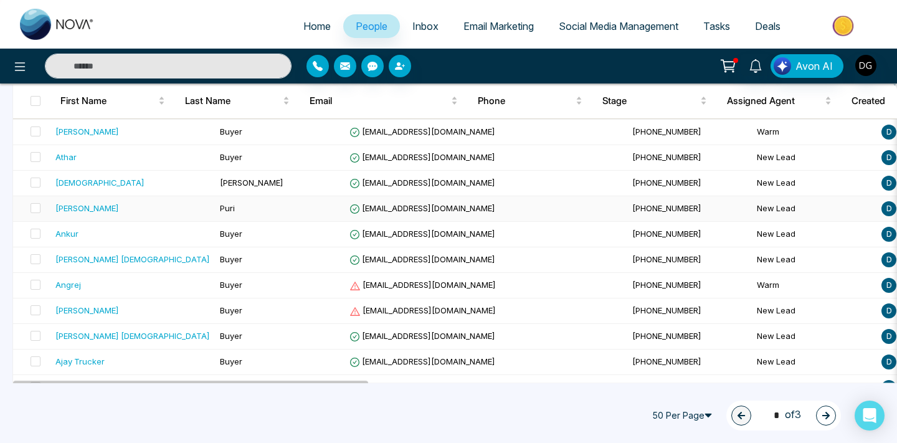
scroll to position [673, 0]
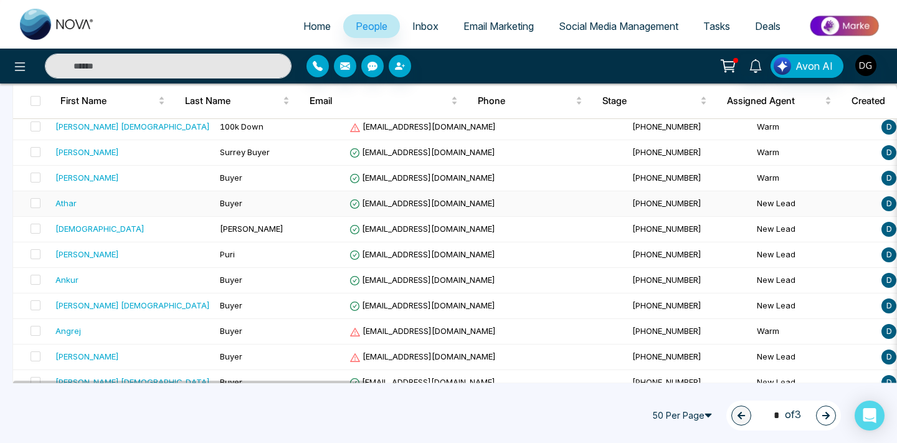
click at [155, 206] on div "Athar" at bounding box center [132, 203] width 154 height 12
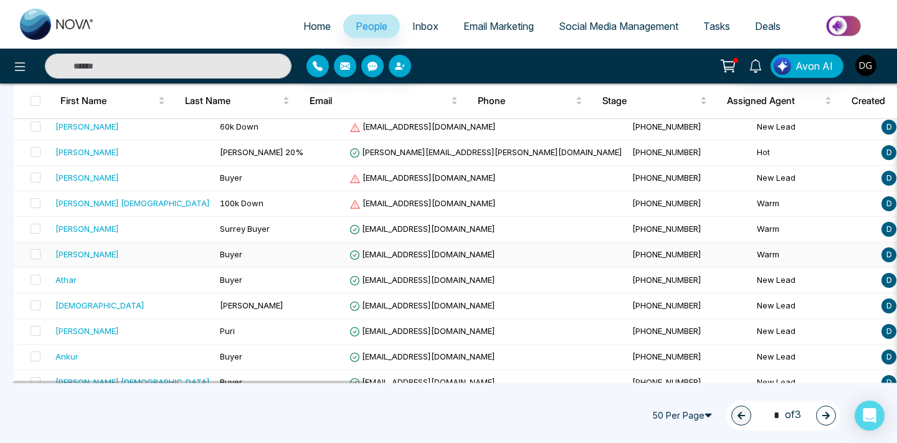
scroll to position [598, 0]
click at [146, 248] on div "[PERSON_NAME]" at bounding box center [132, 253] width 154 height 12
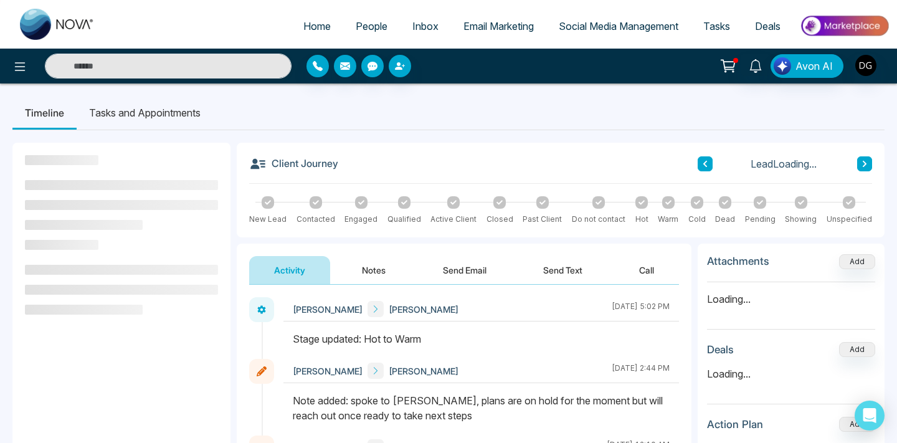
click at [367, 265] on button "Notes" at bounding box center [373, 270] width 73 height 28
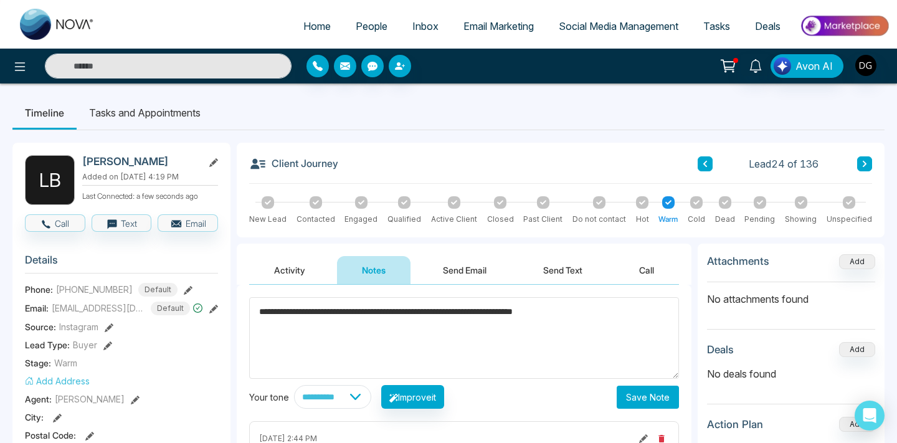
type textarea "**********"
click at [644, 391] on button "Save Note" at bounding box center [648, 396] width 62 height 23
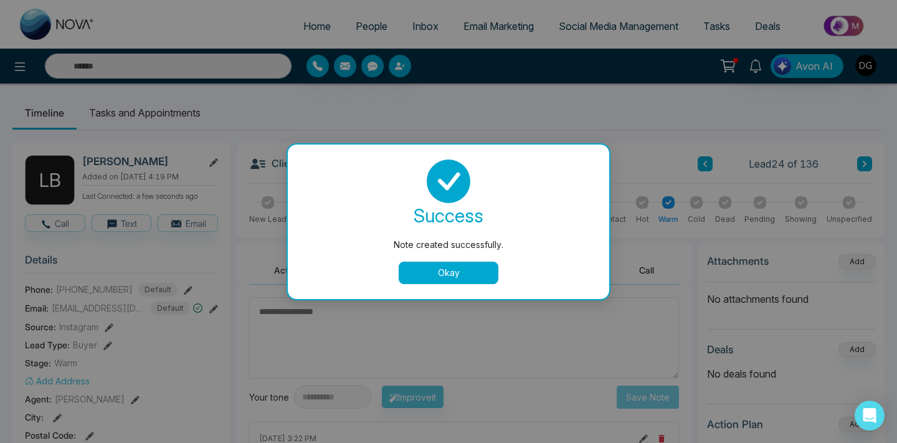
click at [459, 270] on button "Okay" at bounding box center [449, 273] width 100 height 22
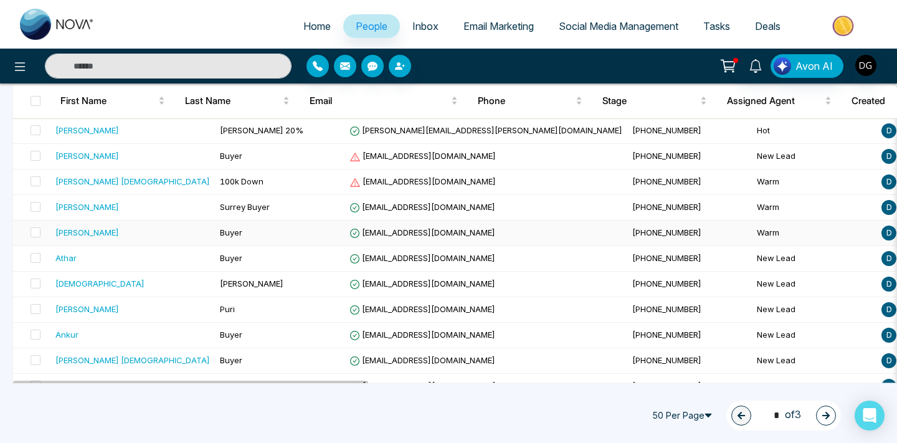
scroll to position [586, 0]
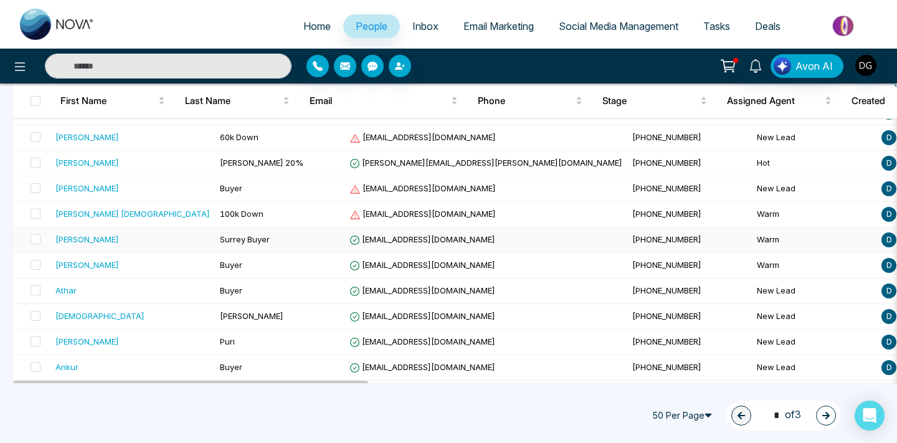
click at [135, 245] on div "[PERSON_NAME]" at bounding box center [132, 239] width 154 height 12
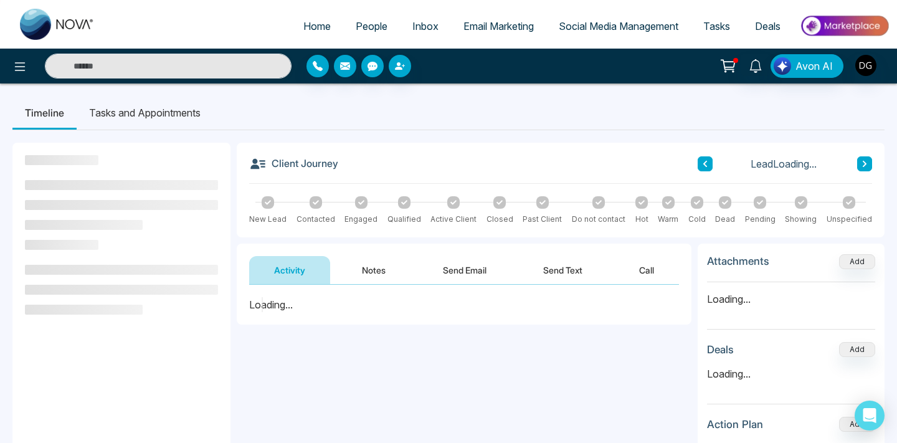
click at [356, 268] on button "Notes" at bounding box center [373, 270] width 73 height 28
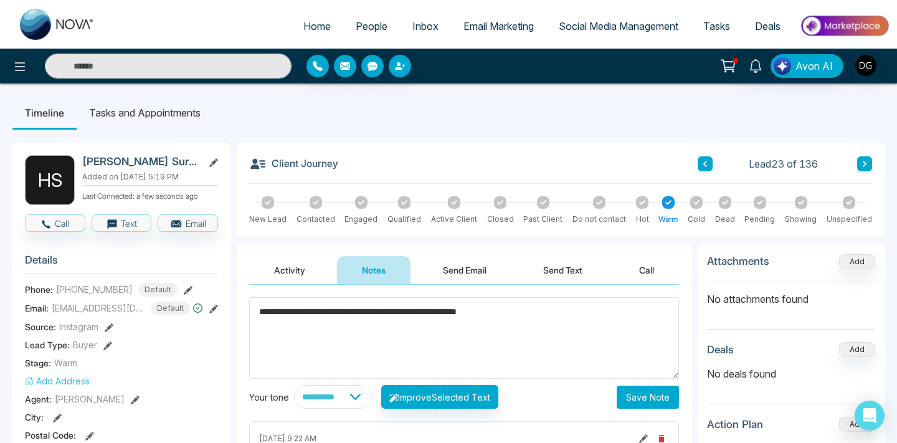
type textarea "**********"
click at [636, 399] on button "Save Note" at bounding box center [648, 396] width 62 height 23
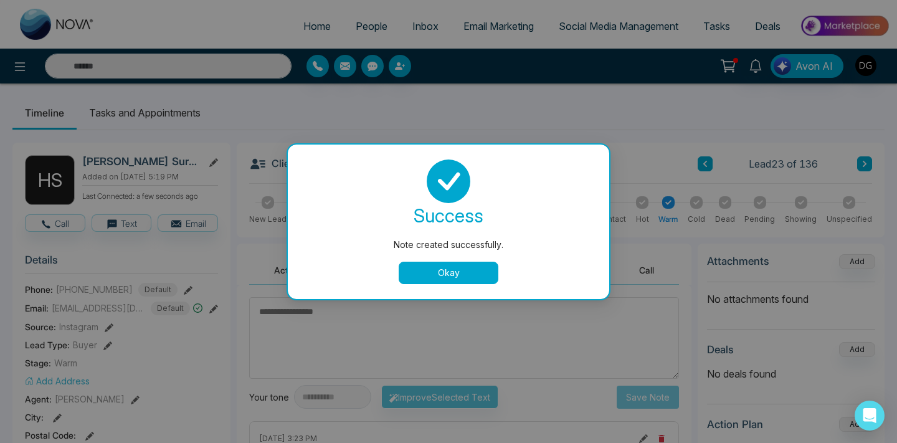
click at [475, 283] on button "Okay" at bounding box center [449, 273] width 100 height 22
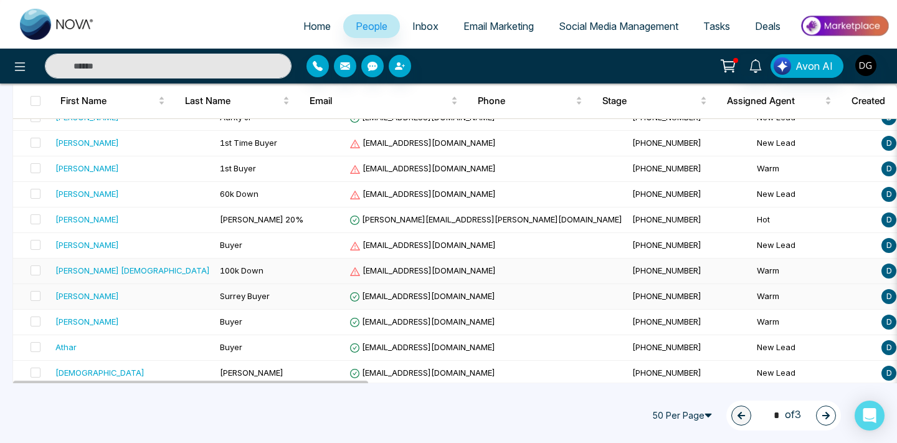
scroll to position [529, 0]
click at [126, 244] on div "[PERSON_NAME]" at bounding box center [132, 245] width 154 height 12
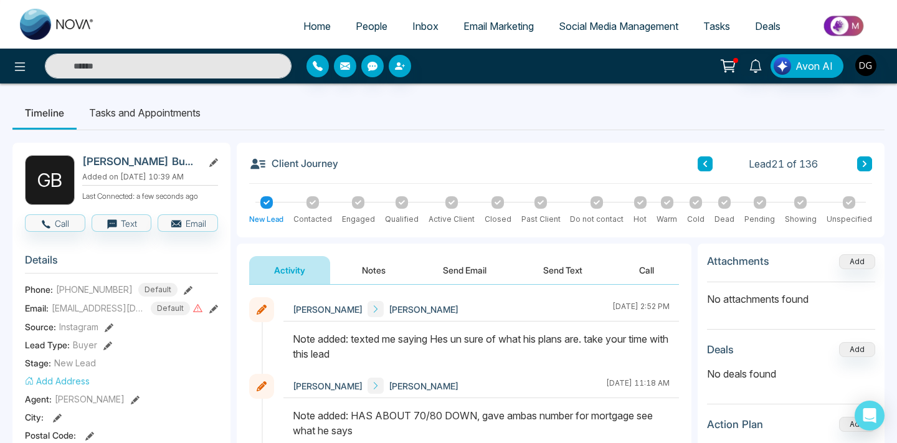
click at [361, 265] on button "Notes" at bounding box center [373, 270] width 73 height 28
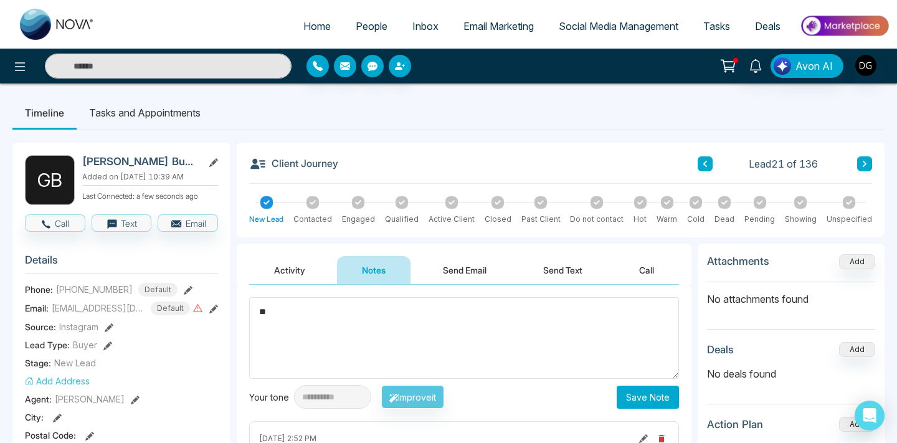
type textarea "*"
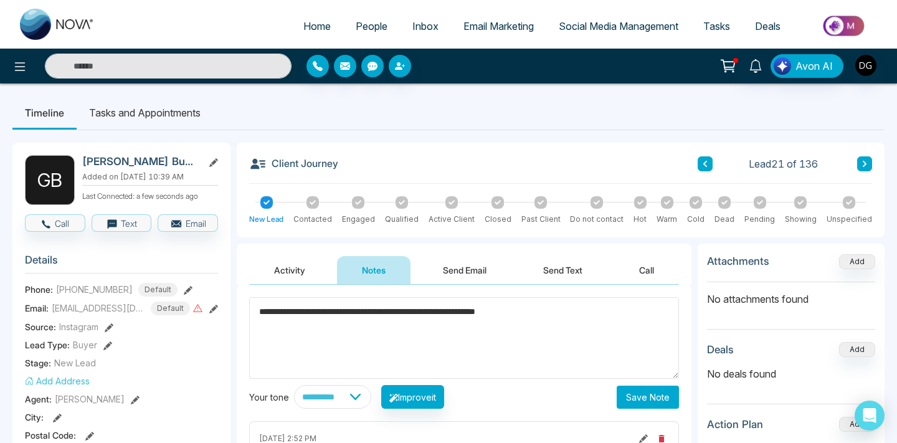
type textarea "**********"
click at [678, 387] on button "Save Note" at bounding box center [648, 396] width 62 height 23
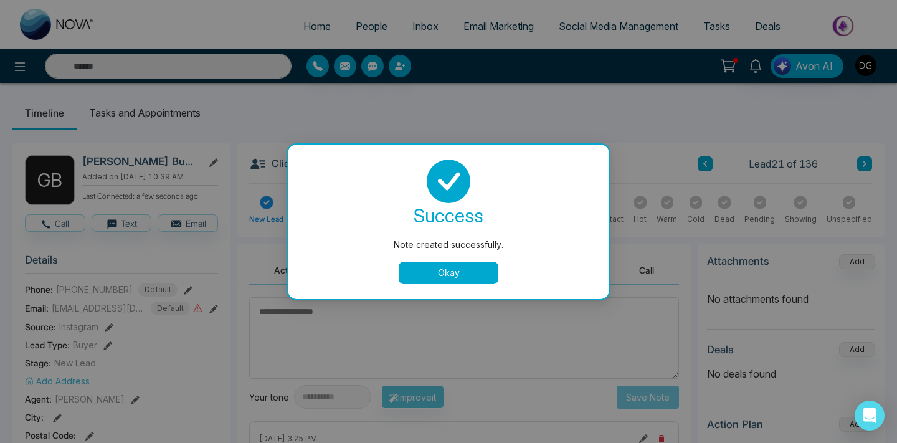
click at [412, 259] on div "success Note created successfully. Okay" at bounding box center [448, 221] width 291 height 125
click at [415, 265] on button "Okay" at bounding box center [449, 273] width 100 height 22
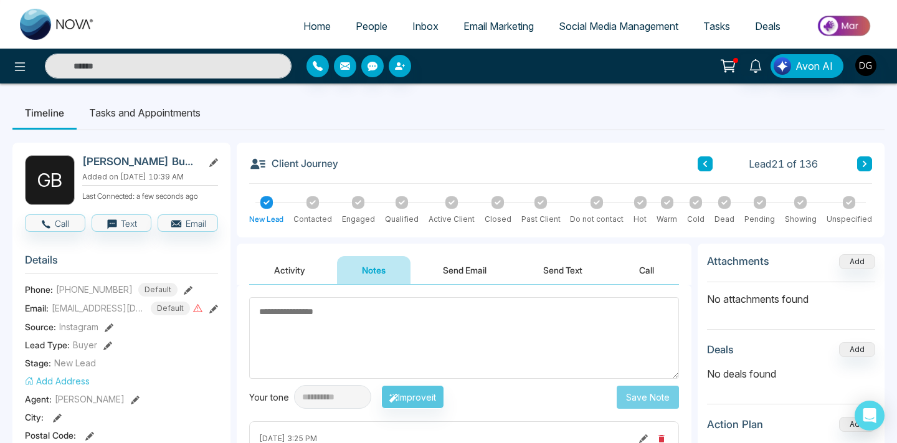
click at [364, 21] on span "People" at bounding box center [372, 26] width 32 height 12
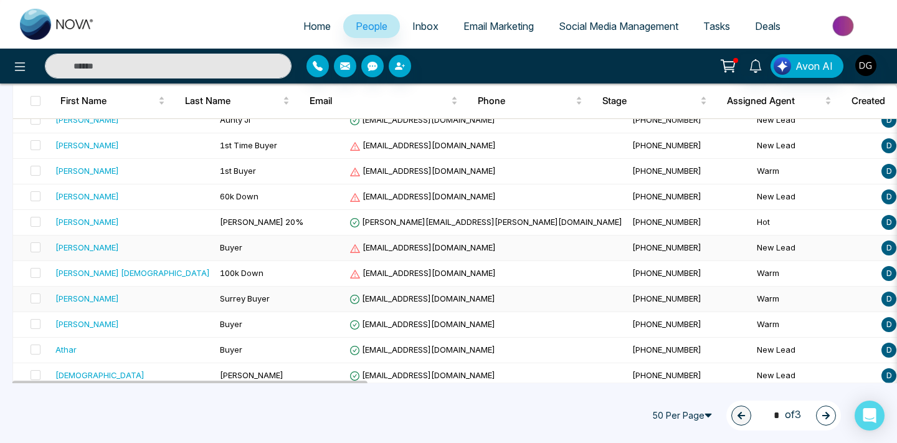
scroll to position [521, 0]
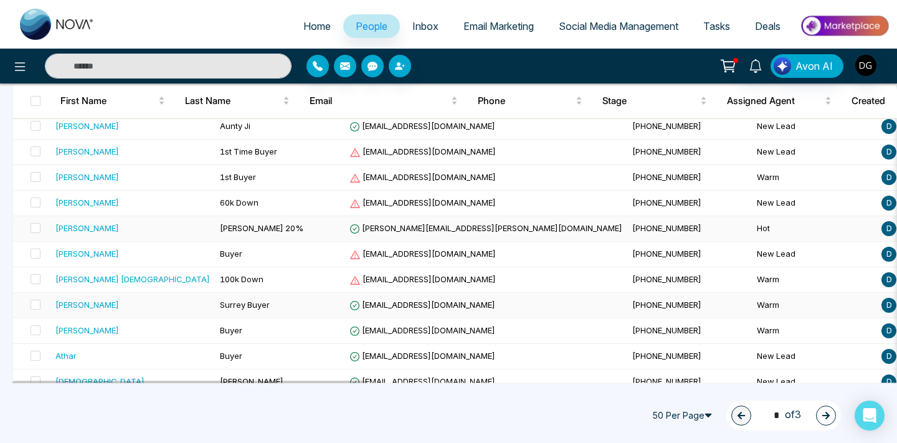
click at [151, 229] on div "[PERSON_NAME]" at bounding box center [132, 228] width 154 height 12
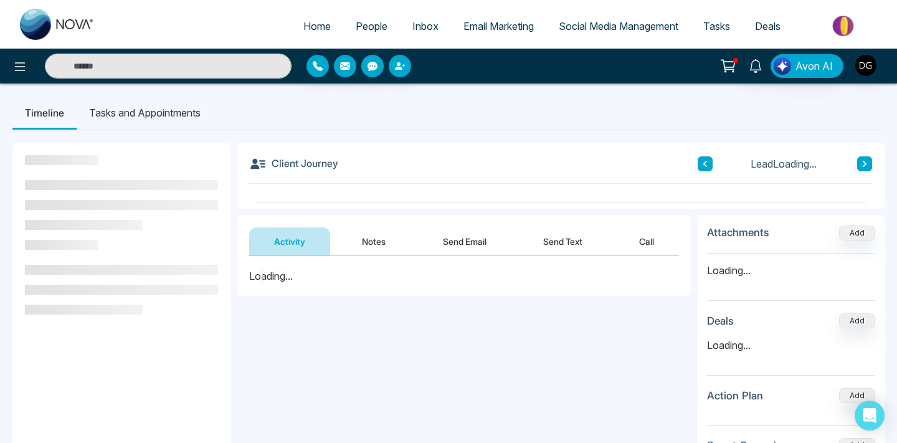
click at [367, 235] on button "Notes" at bounding box center [373, 241] width 73 height 28
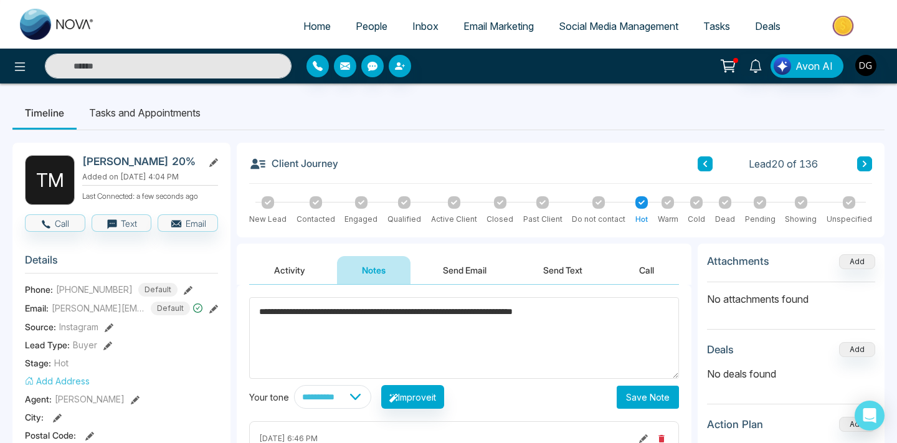
click at [409, 314] on textarea "**********" at bounding box center [464, 338] width 430 height 82
click at [411, 313] on textarea "**********" at bounding box center [464, 338] width 430 height 82
click at [288, 314] on textarea "**********" at bounding box center [464, 338] width 430 height 82
type textarea "**********"
click at [632, 390] on button "Save Note" at bounding box center [648, 396] width 62 height 23
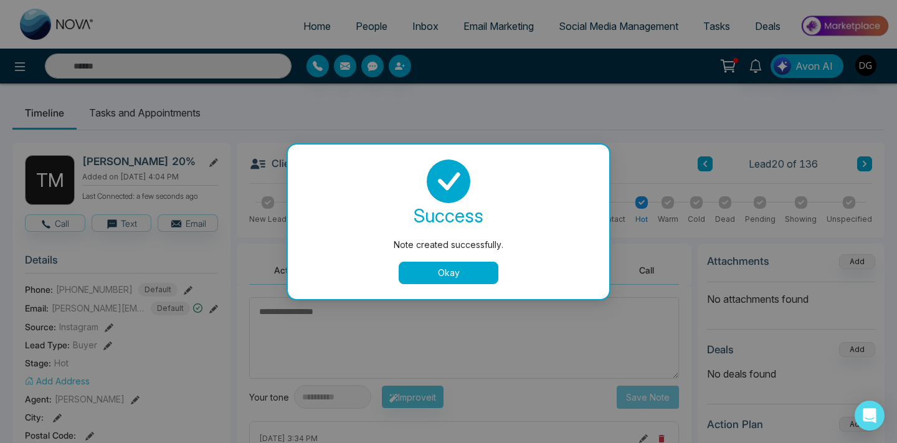
click at [491, 281] on button "Okay" at bounding box center [449, 273] width 100 height 22
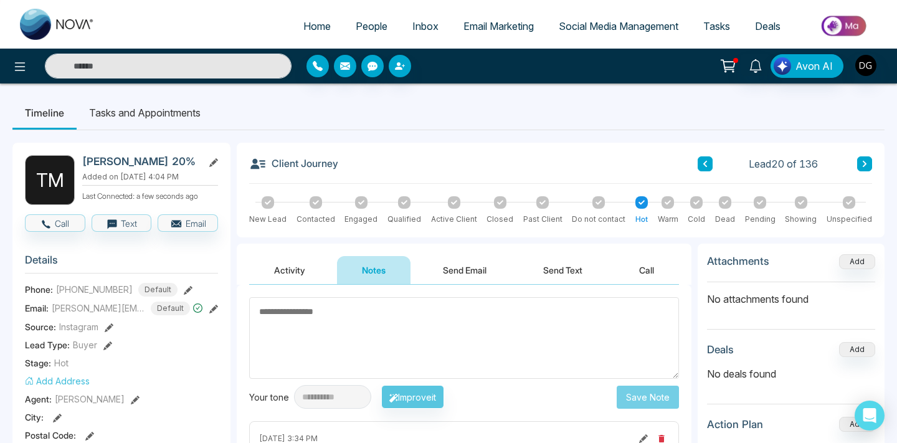
click at [364, 26] on span "People" at bounding box center [372, 26] width 32 height 12
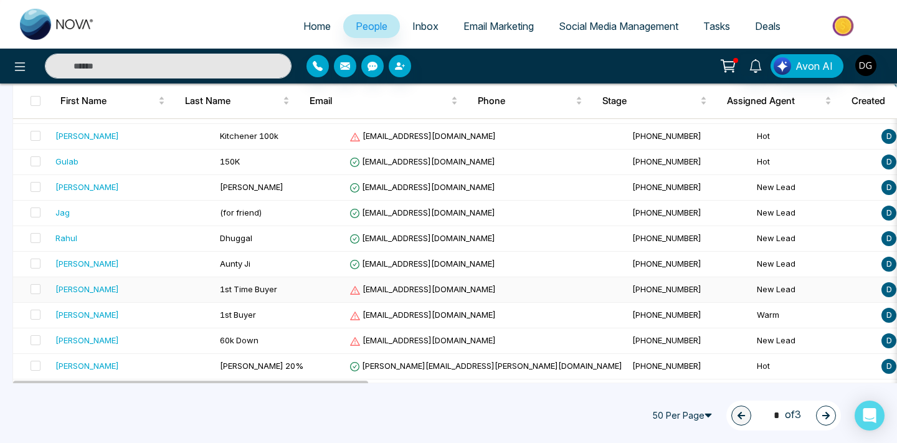
scroll to position [457, 0]
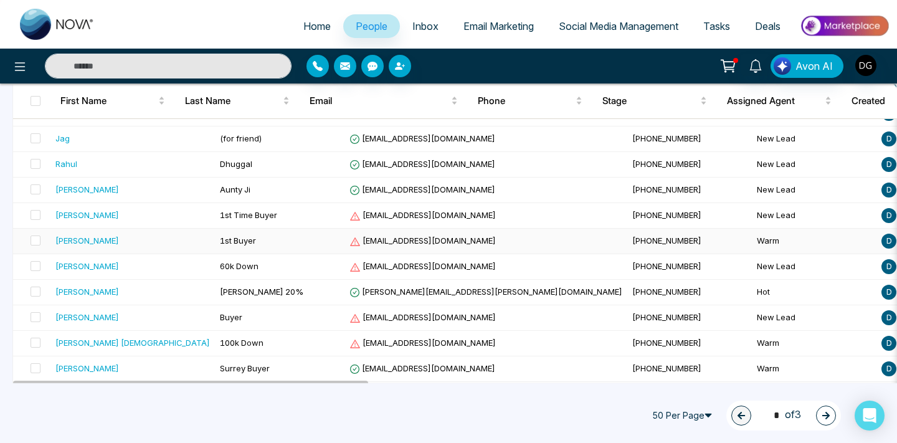
click at [215, 245] on td "1st Buyer" at bounding box center [280, 242] width 130 height 26
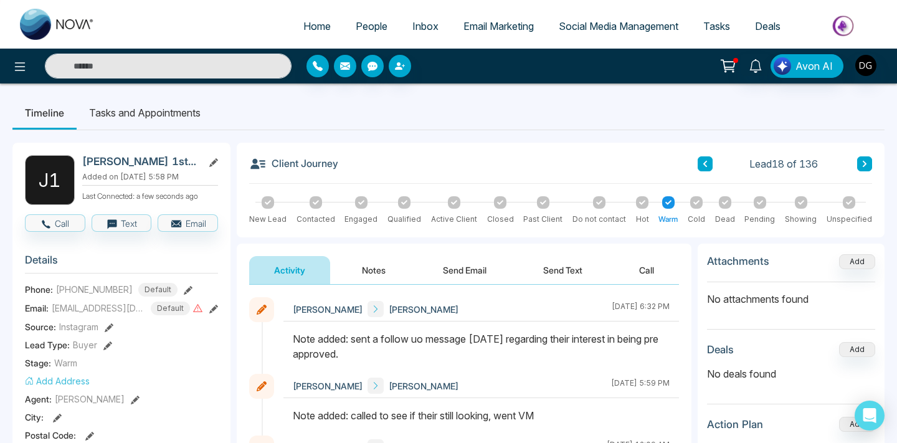
click at [369, 265] on button "Notes" at bounding box center [373, 270] width 73 height 28
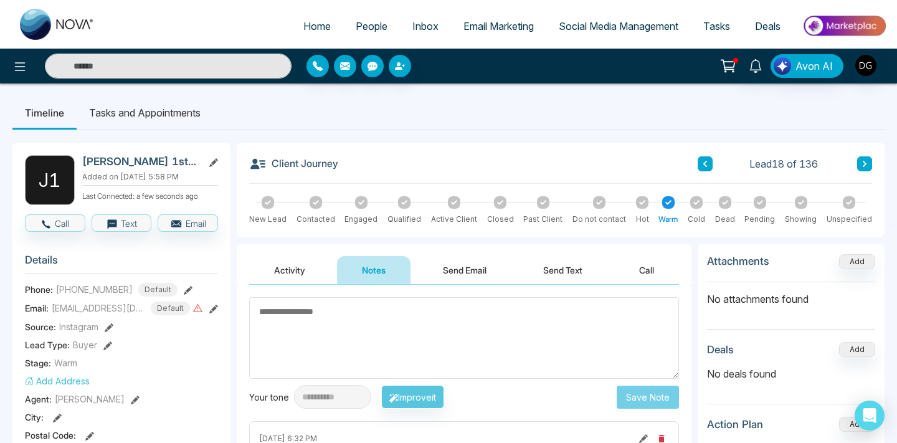
click at [300, 306] on textarea at bounding box center [464, 338] width 430 height 82
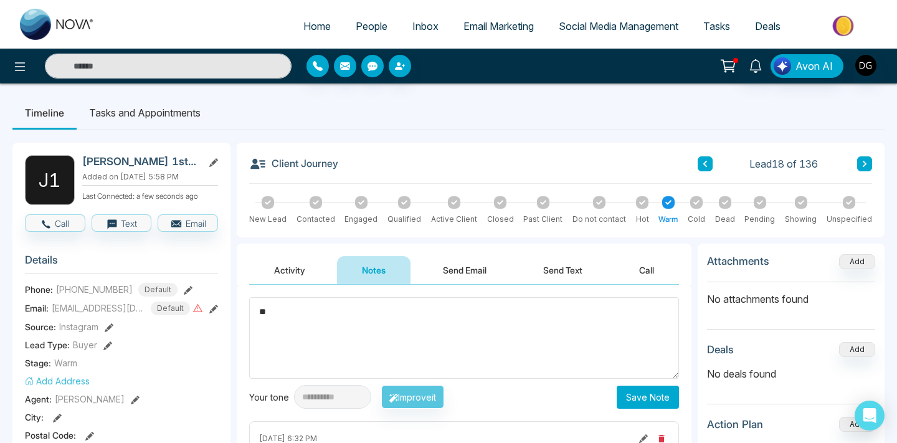
type textarea "*"
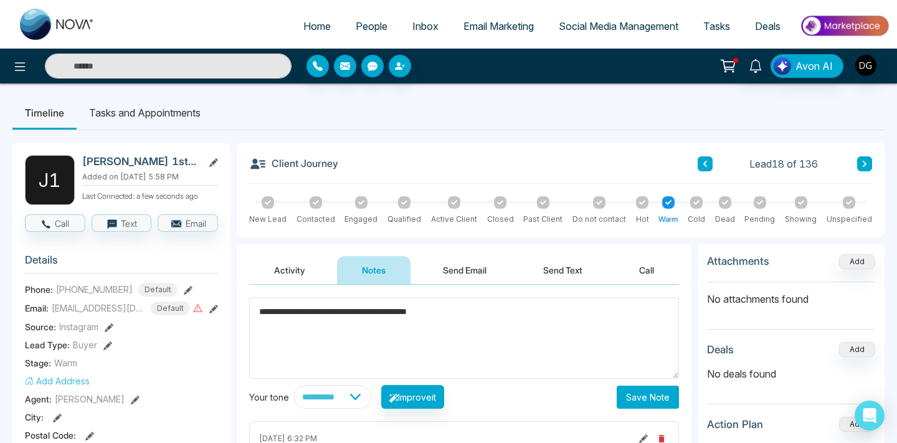
type textarea "**********"
click at [625, 394] on button "Save Note" at bounding box center [648, 396] width 62 height 23
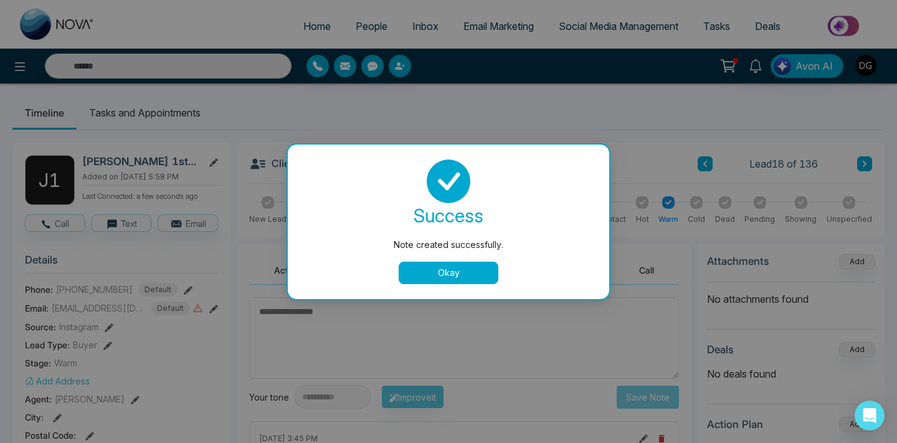
click at [441, 267] on button "Okay" at bounding box center [449, 273] width 100 height 22
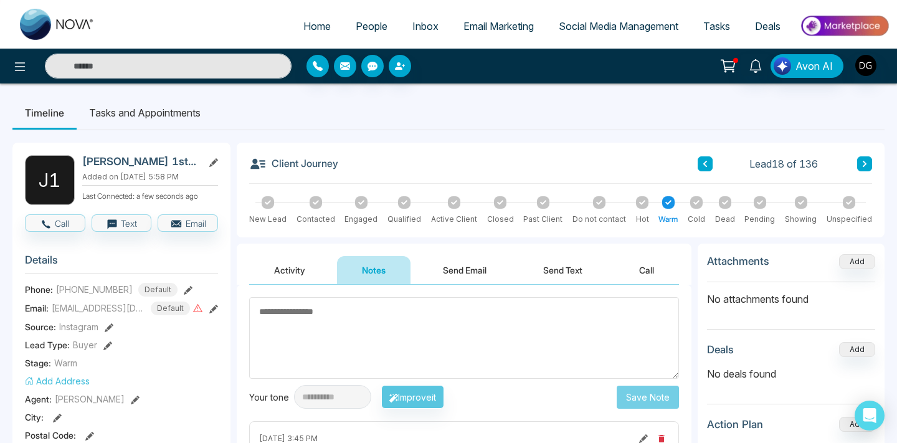
click at [357, 31] on span "People" at bounding box center [372, 26] width 32 height 12
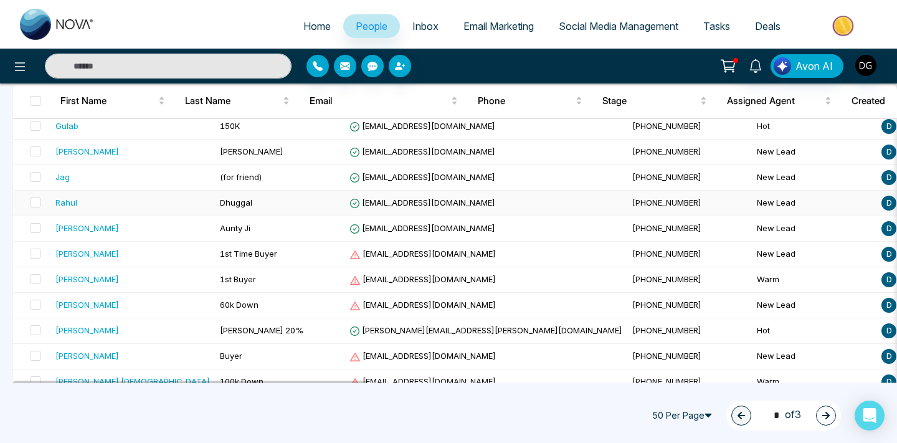
scroll to position [435, 0]
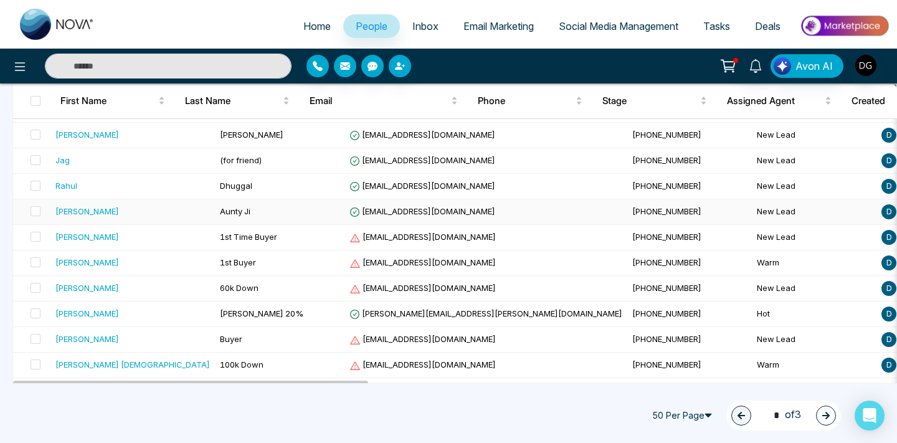
click at [140, 212] on div "[PERSON_NAME]" at bounding box center [132, 211] width 154 height 12
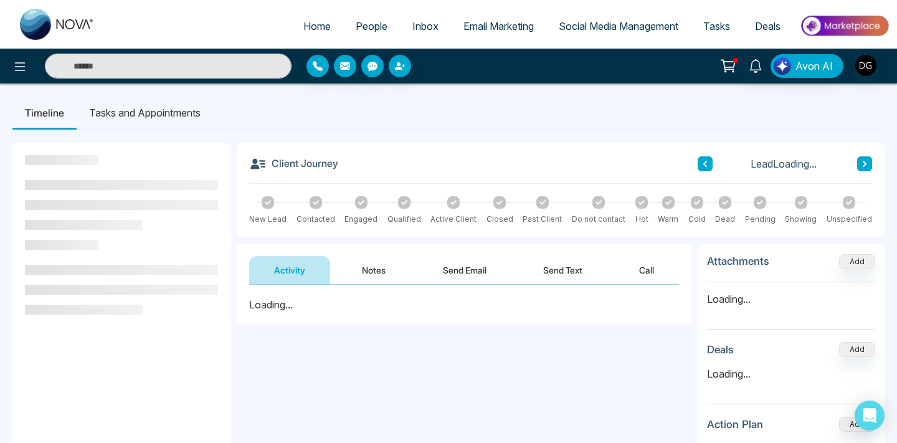
click at [382, 271] on button "Notes" at bounding box center [373, 270] width 73 height 28
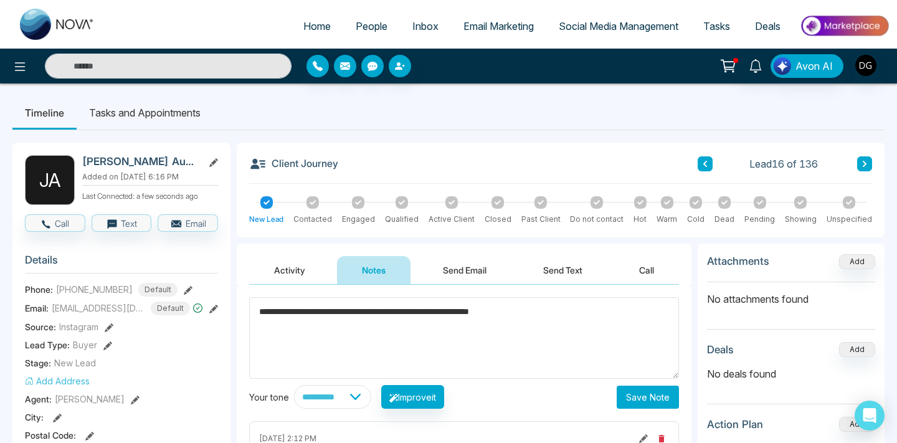
type textarea "**********"
click at [643, 402] on button "Save Note" at bounding box center [648, 396] width 62 height 23
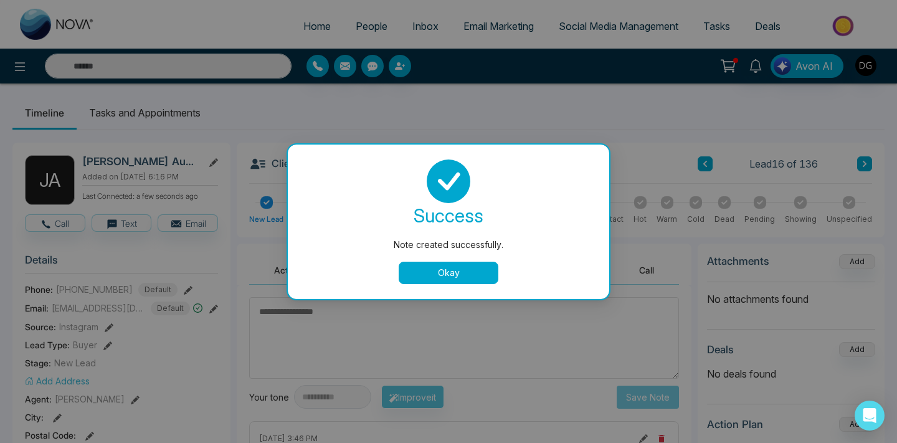
click at [428, 262] on button "Okay" at bounding box center [449, 273] width 100 height 22
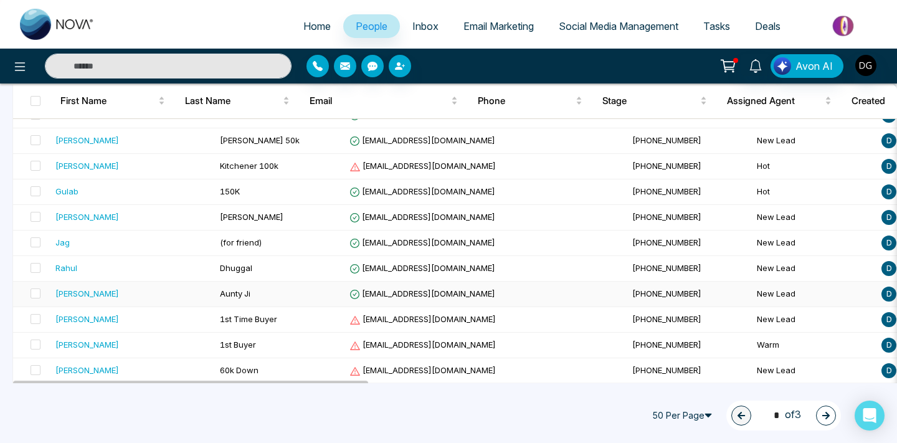
scroll to position [376, 0]
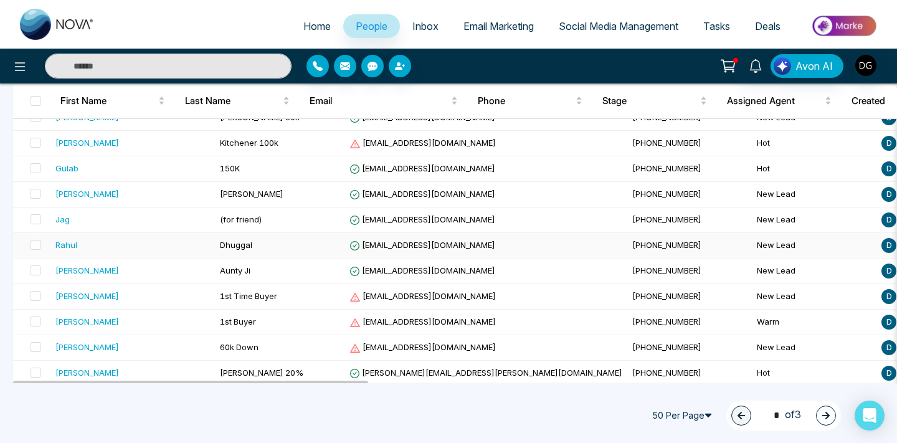
click at [156, 245] on div "Rahul" at bounding box center [132, 245] width 154 height 12
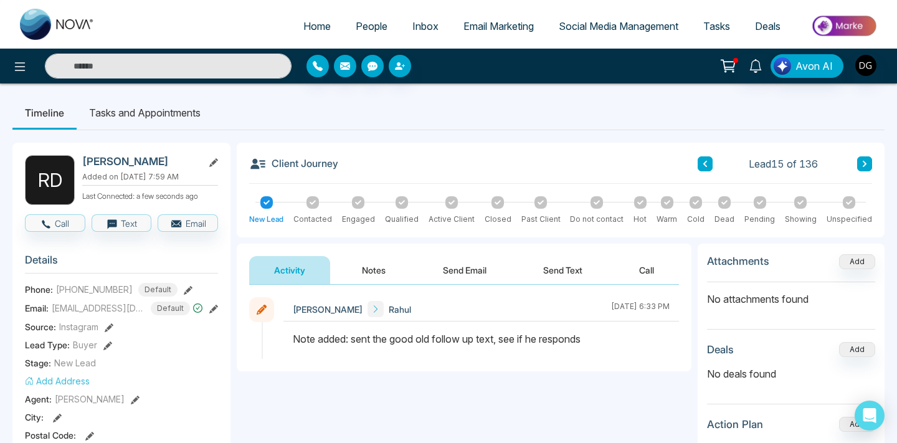
click at [366, 272] on button "Notes" at bounding box center [373, 270] width 73 height 28
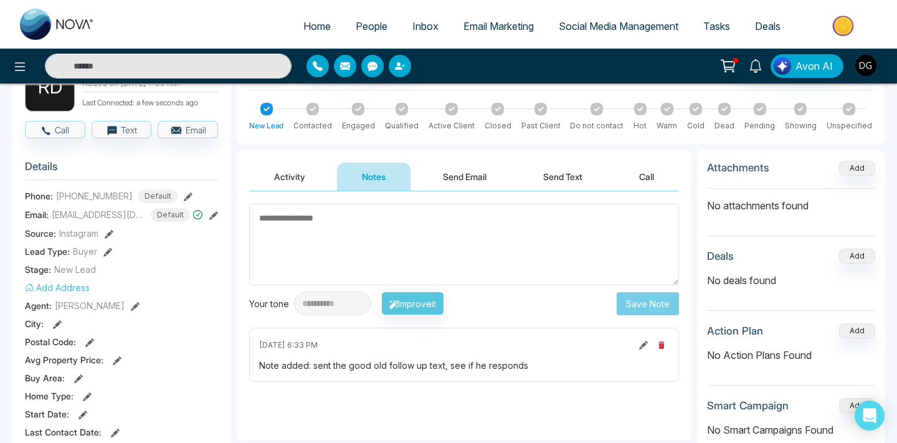
scroll to position [97, 0]
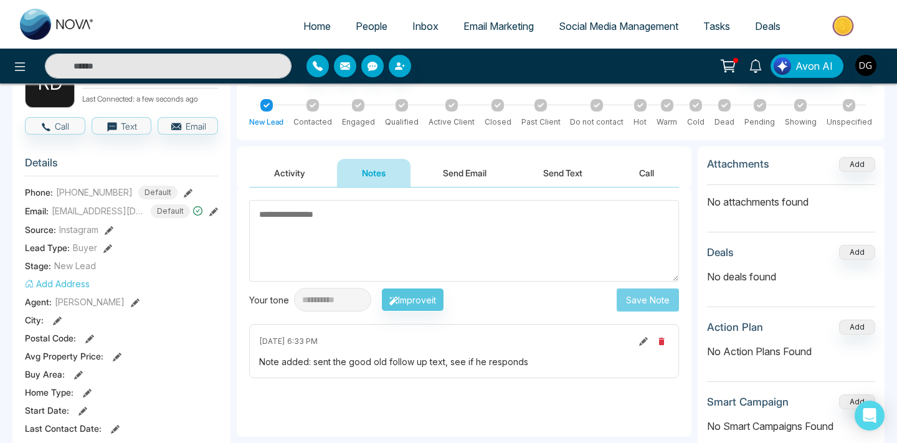
click at [356, 23] on span "People" at bounding box center [372, 26] width 32 height 12
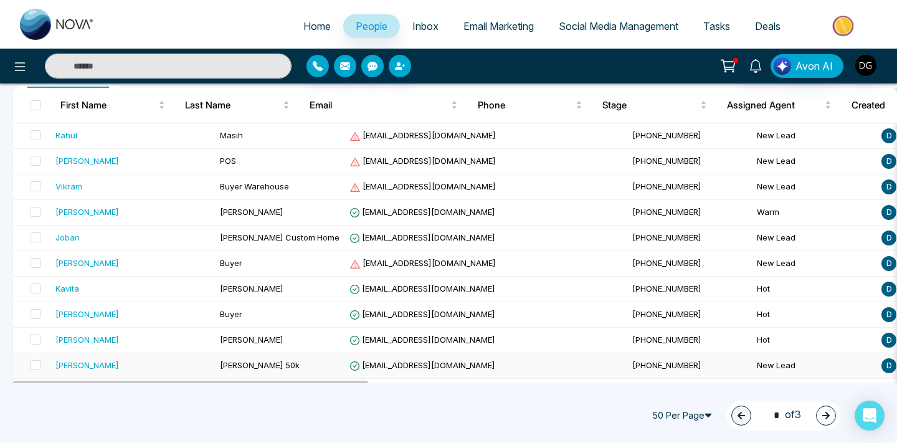
scroll to position [119, 0]
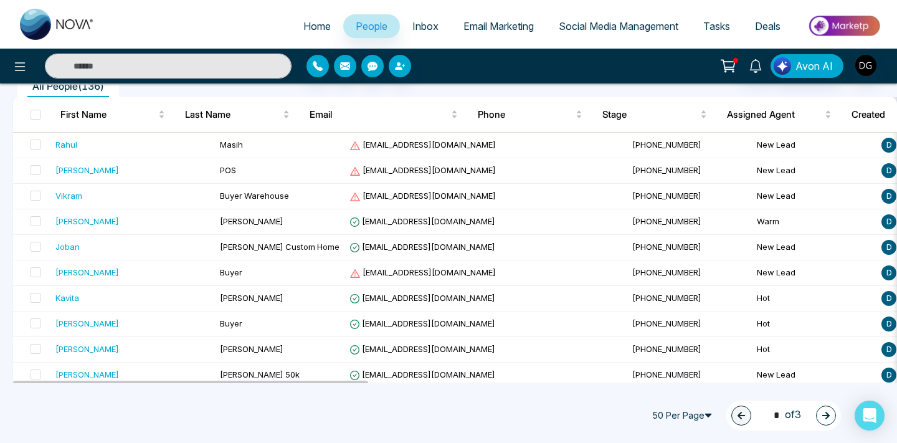
click at [817, 418] on button "button" at bounding box center [826, 415] width 20 height 20
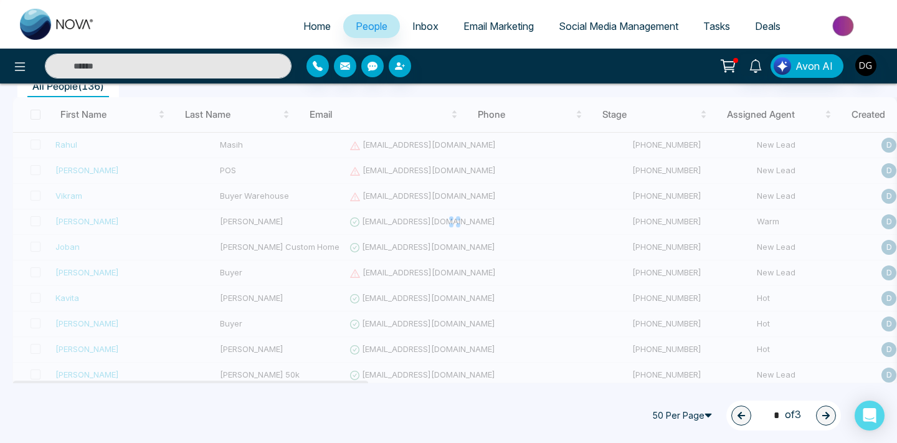
type input "*"
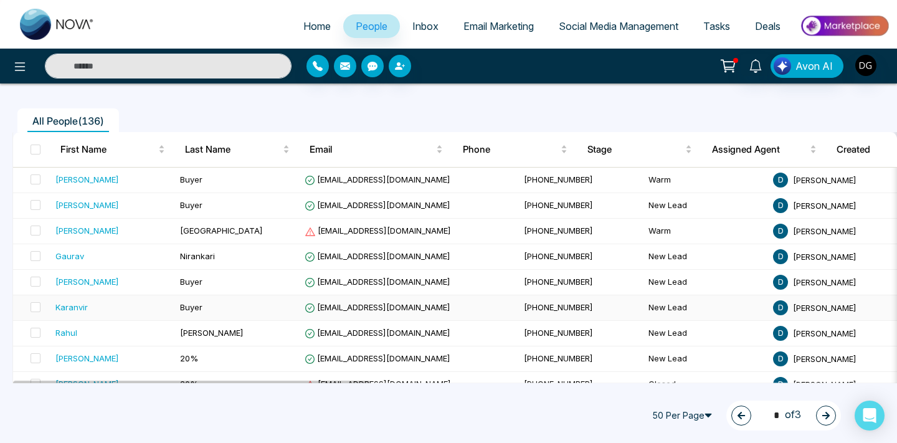
scroll to position [80, 0]
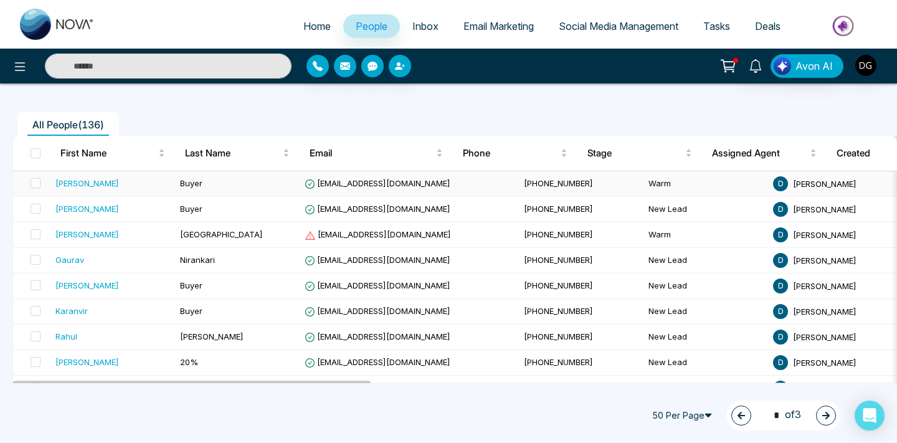
click at [176, 189] on td "Buyer" at bounding box center [237, 184] width 125 height 26
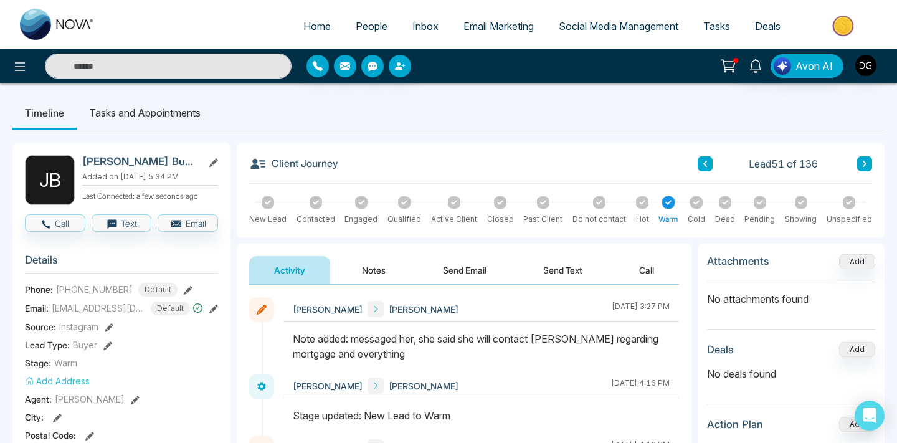
click at [363, 22] on span "People" at bounding box center [372, 26] width 32 height 12
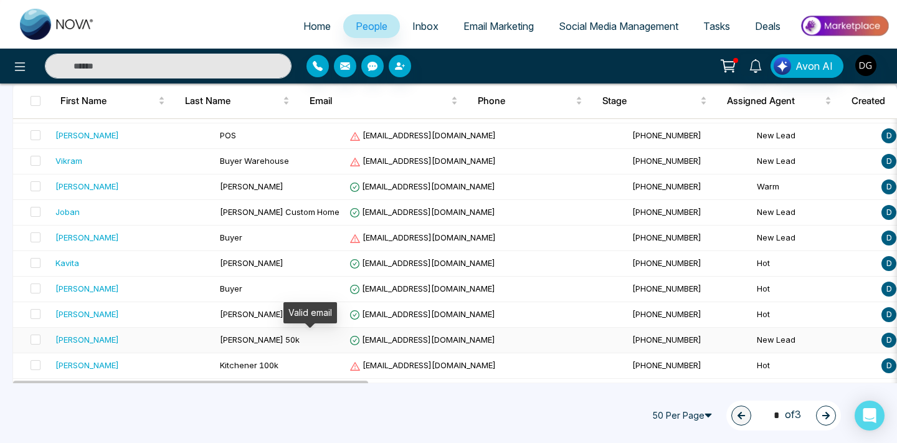
scroll to position [192, 0]
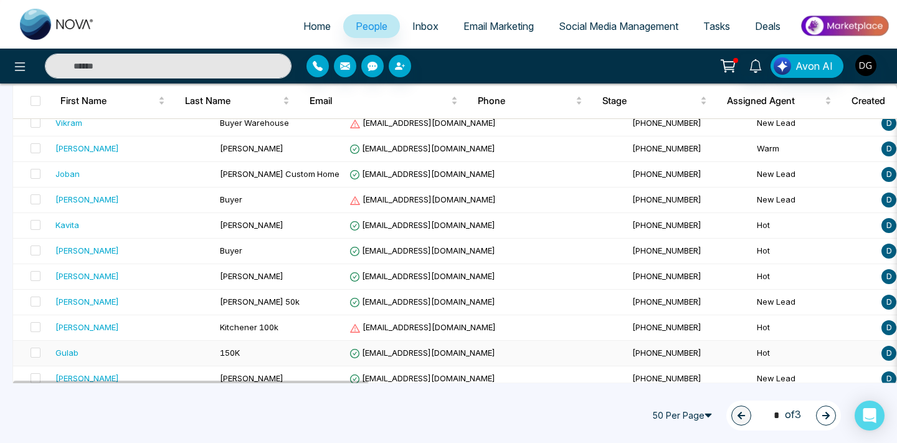
click at [215, 352] on td "150K" at bounding box center [280, 354] width 130 height 26
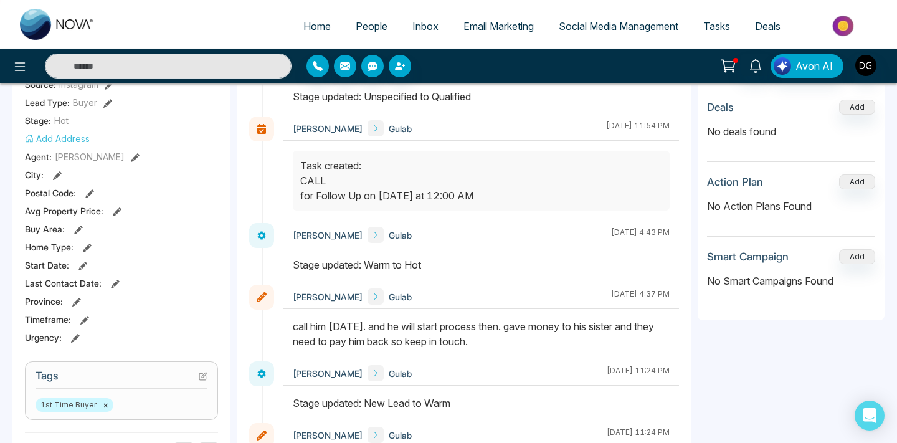
scroll to position [247, 0]
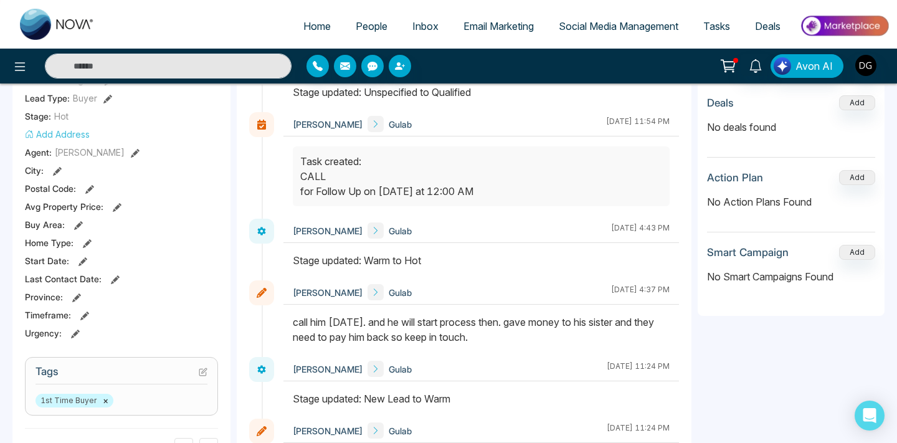
click at [358, 20] on span "People" at bounding box center [372, 26] width 32 height 12
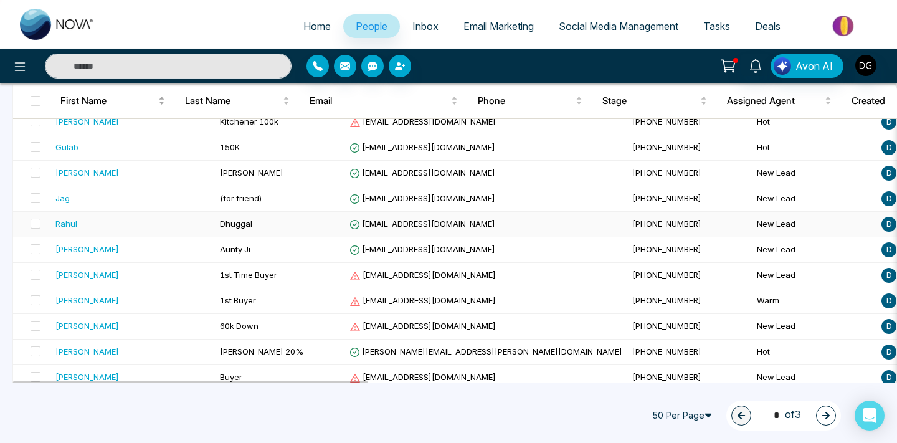
scroll to position [398, 0]
click at [831, 419] on button "button" at bounding box center [826, 415] width 20 height 20
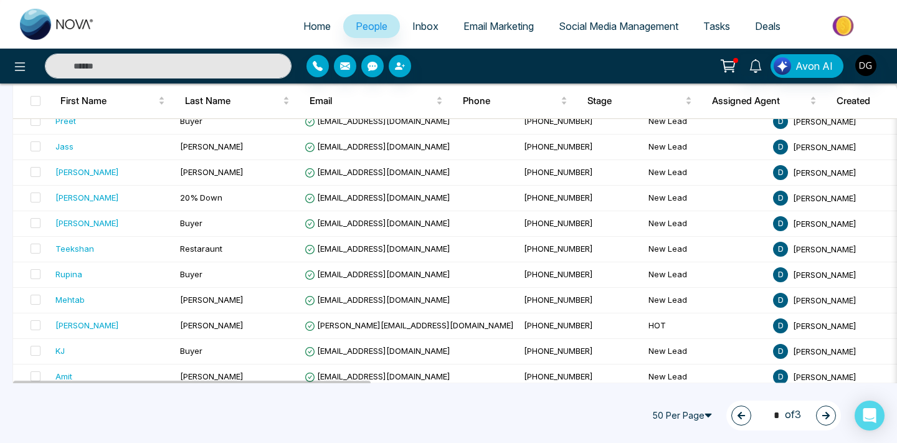
click at [827, 416] on icon "button" at bounding box center [825, 415] width 7 height 7
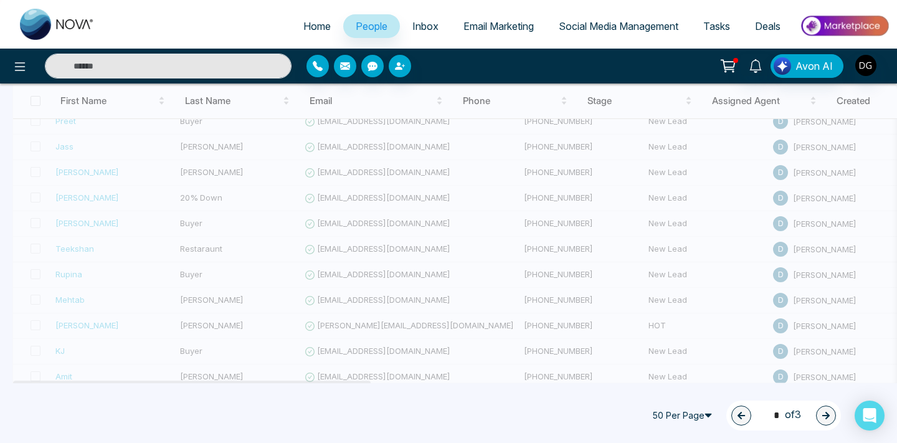
type input "*"
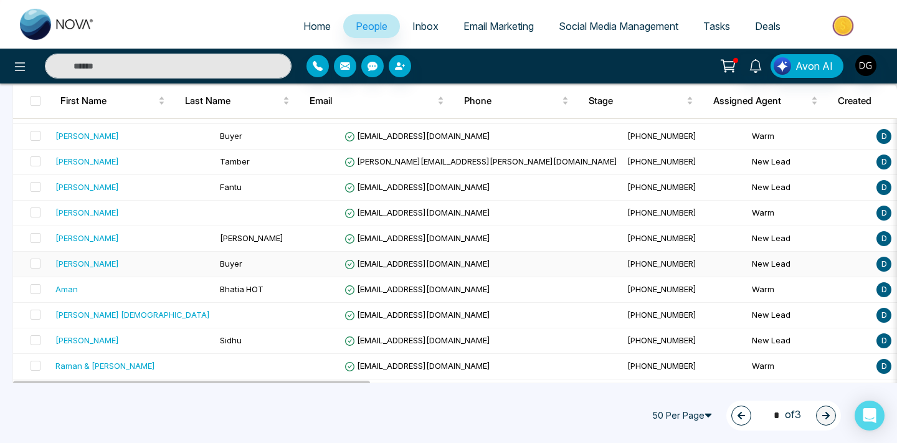
scroll to position [388, 0]
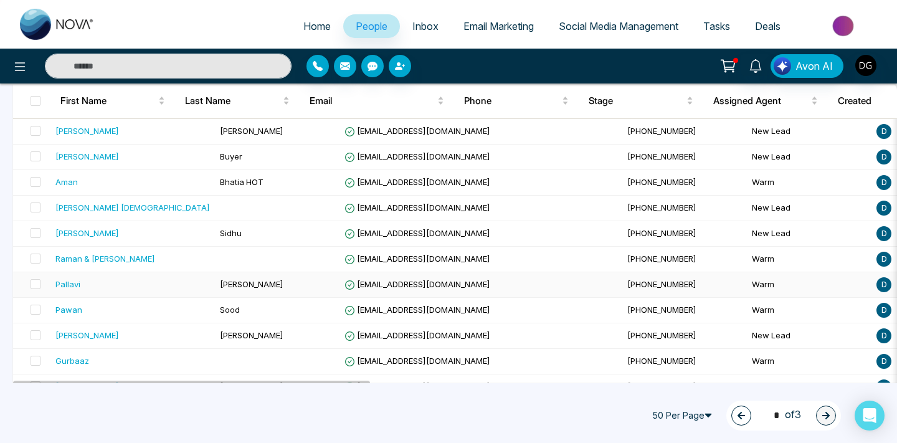
click at [145, 284] on div "Pallavi" at bounding box center [132, 284] width 154 height 12
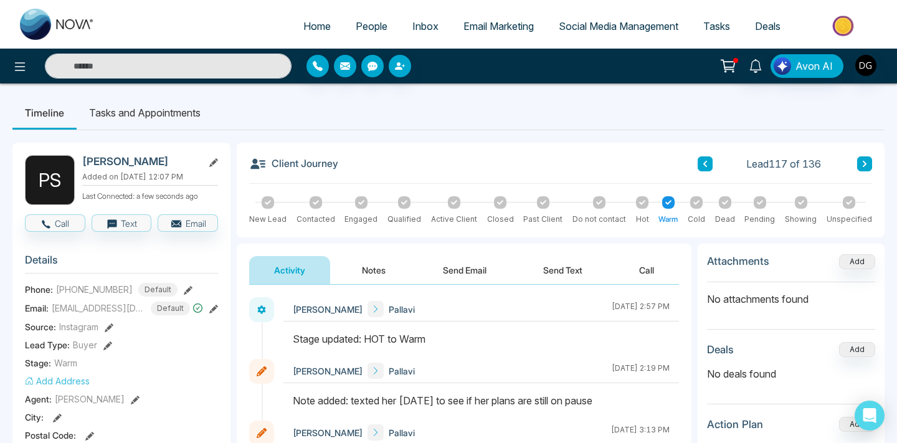
click at [640, 201] on icon at bounding box center [642, 202] width 6 height 6
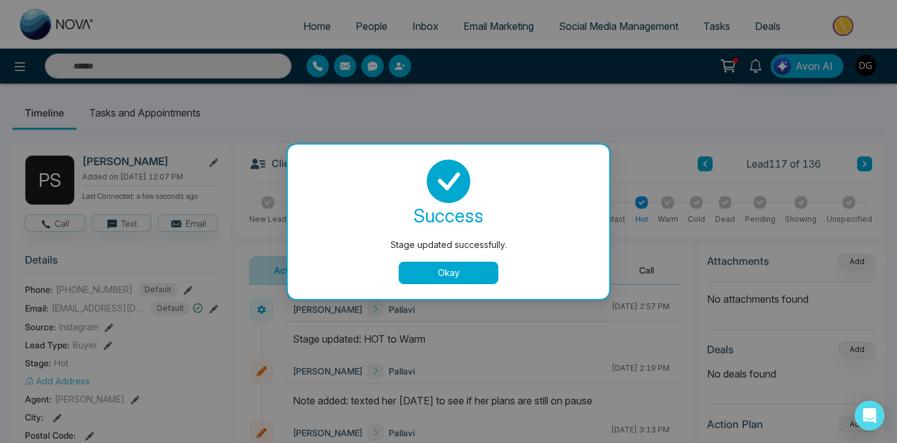
click at [425, 276] on button "Okay" at bounding box center [449, 273] width 100 height 22
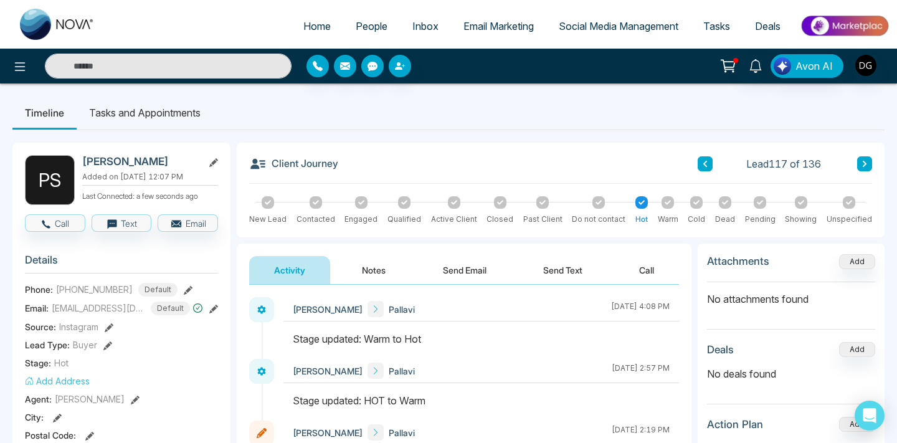
click at [370, 268] on button "Notes" at bounding box center [373, 270] width 73 height 28
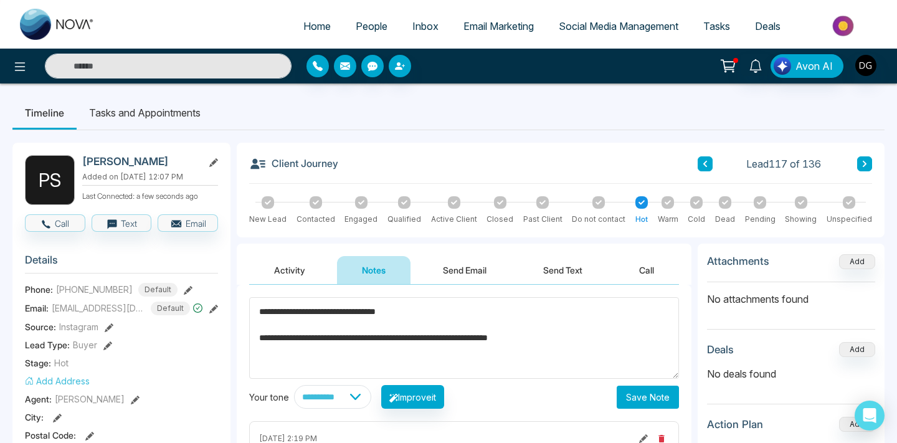
type textarea "**********"
click at [628, 394] on button "Save Note" at bounding box center [648, 396] width 62 height 23
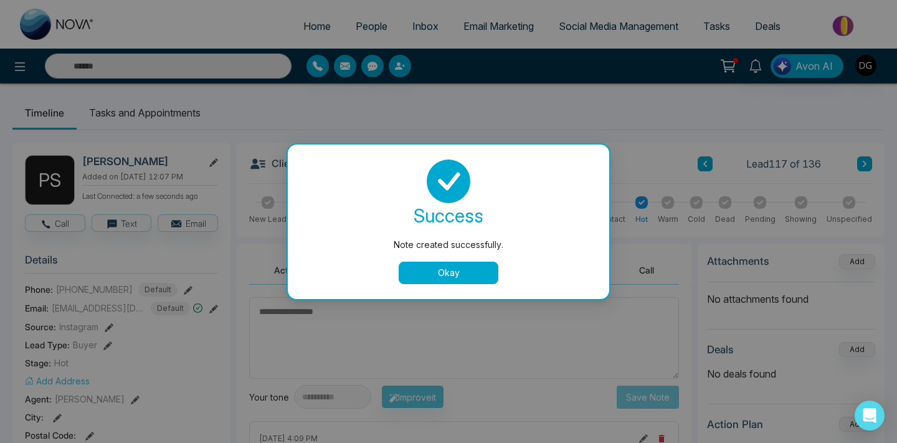
click at [470, 266] on button "Okay" at bounding box center [449, 273] width 100 height 22
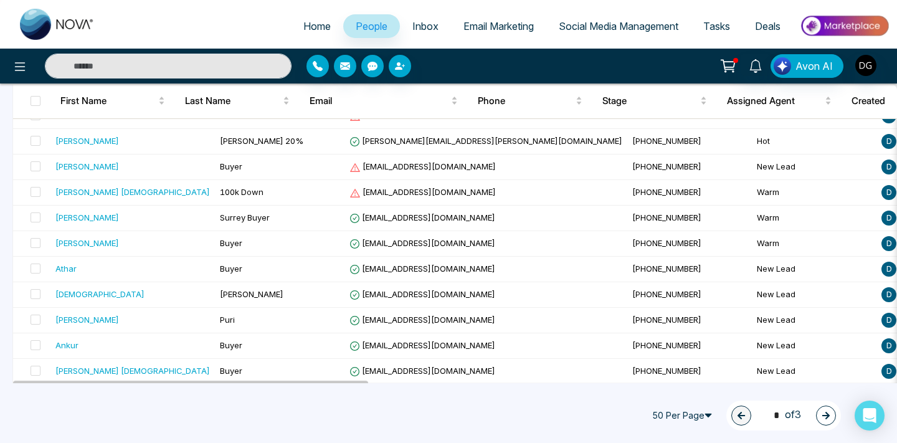
scroll to position [843, 0]
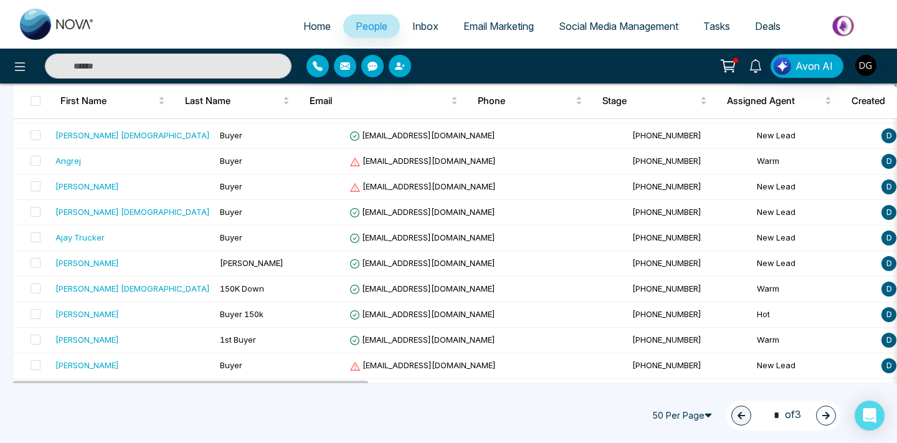
click at [825, 411] on icon "button" at bounding box center [825, 415] width 9 height 9
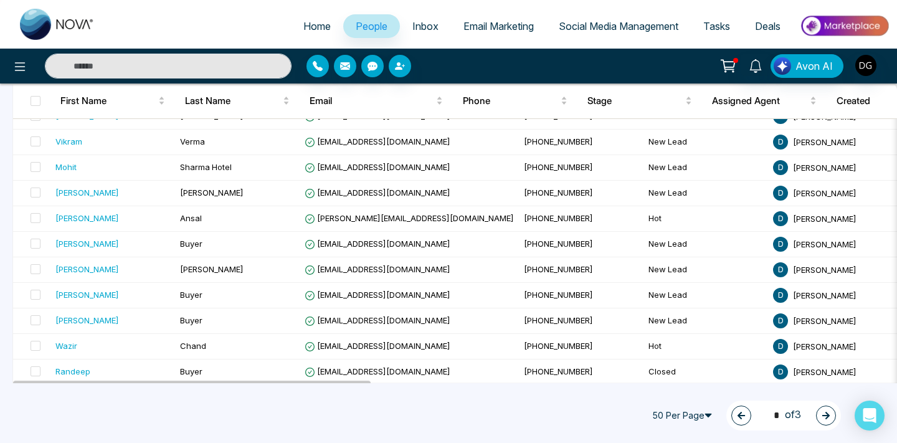
scroll to position [914, 0]
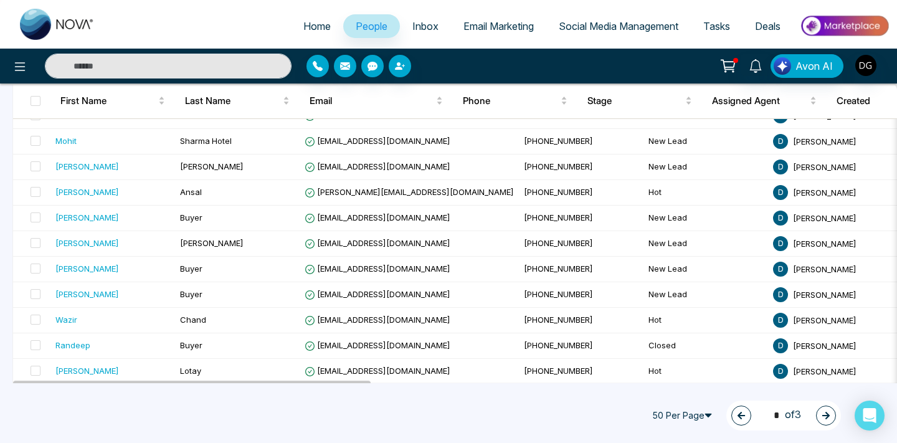
click at [831, 414] on button "button" at bounding box center [826, 415] width 20 height 20
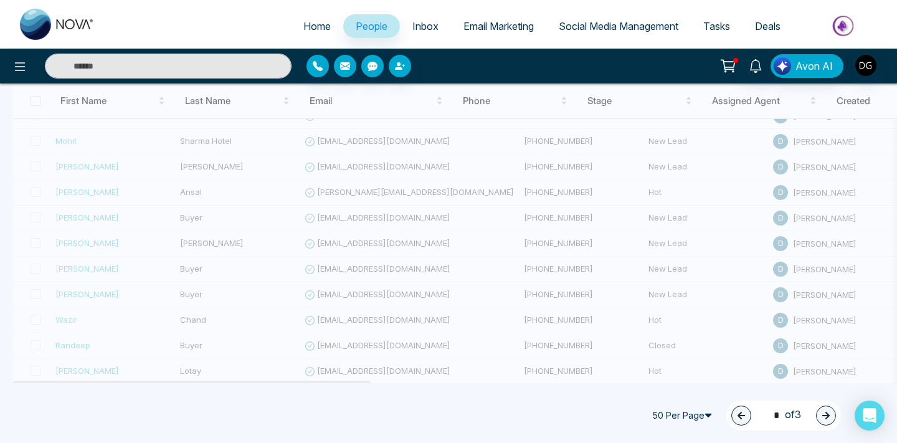
type input "*"
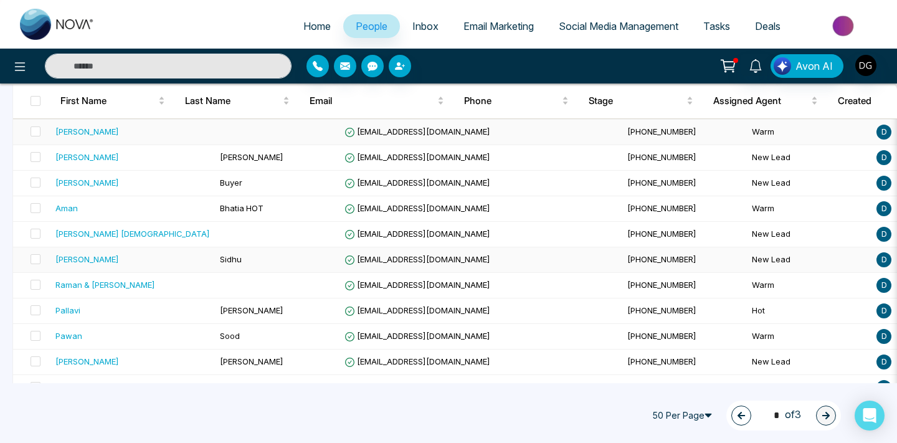
scroll to position [369, 0]
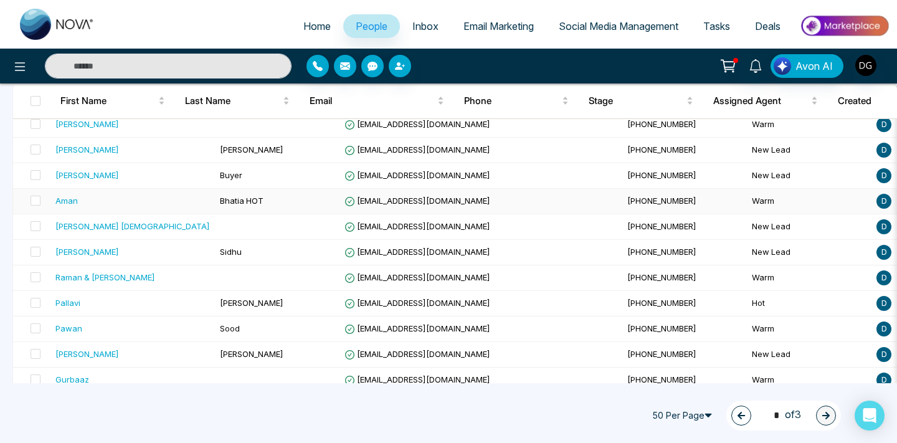
click at [339, 191] on td "amanbhatia92@gmail.com" at bounding box center [480, 202] width 283 height 26
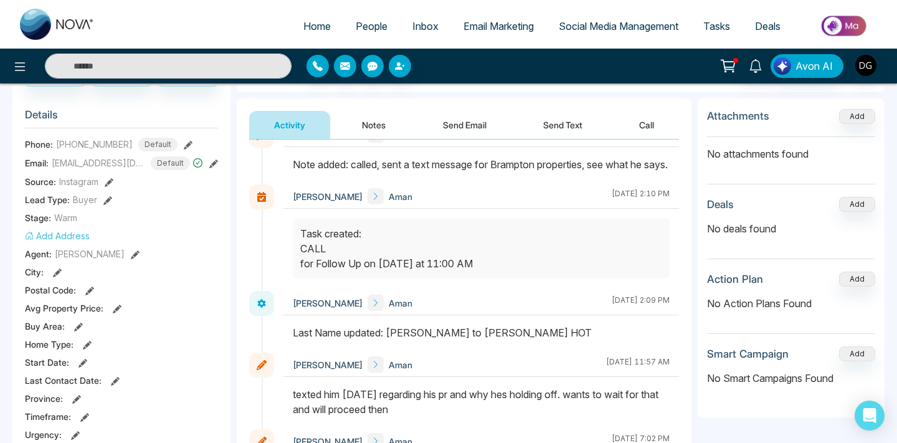
scroll to position [67, 0]
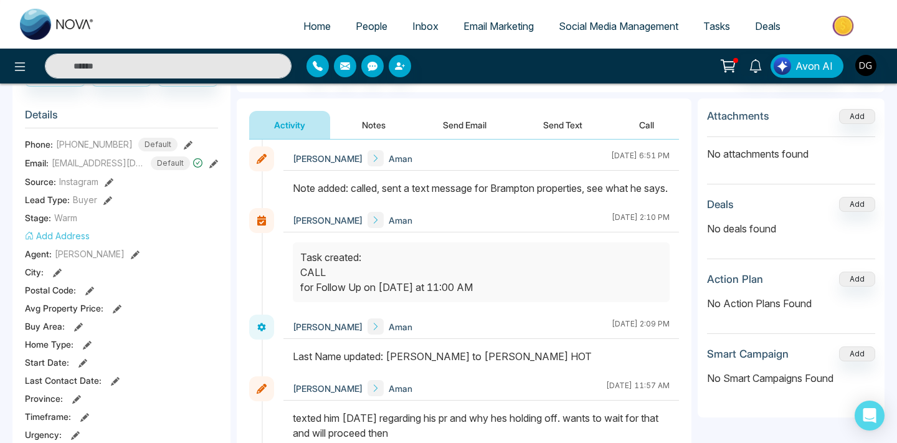
click at [346, 33] on link "People" at bounding box center [371, 26] width 57 height 24
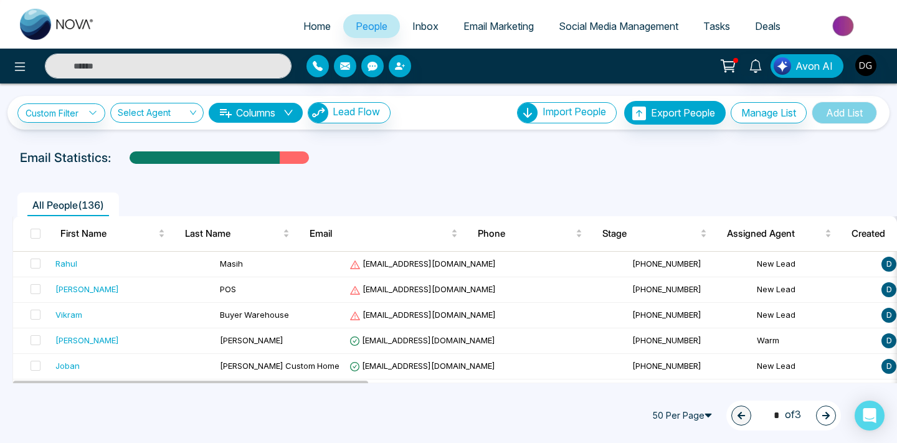
click at [690, 398] on div "50 Per Page 1 * of 3" at bounding box center [448, 415] width 897 height 55
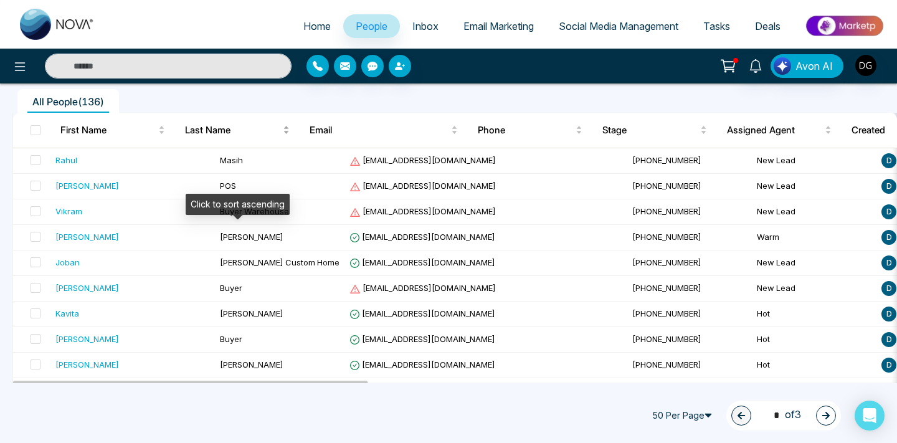
scroll to position [146, 0]
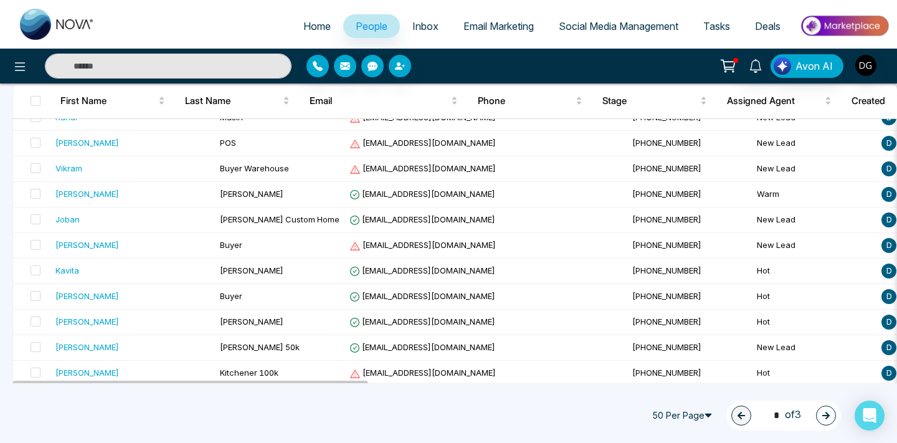
click at [726, 420] on div "1 * of 3" at bounding box center [783, 415] width 115 height 30
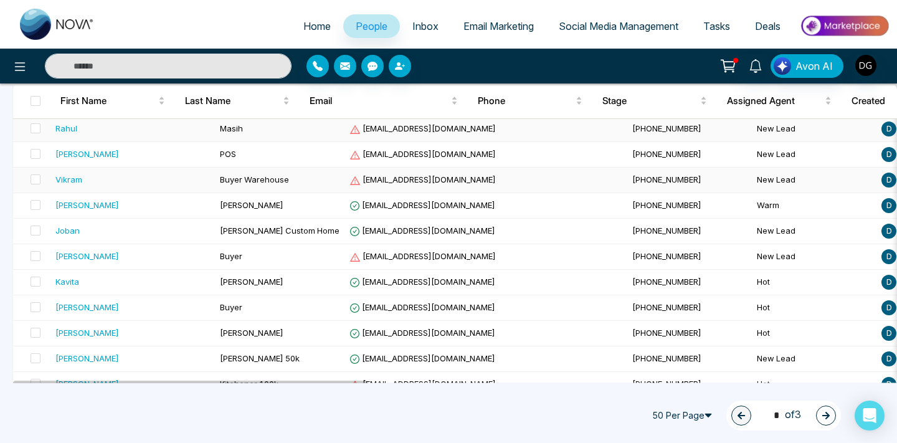
scroll to position [137, 0]
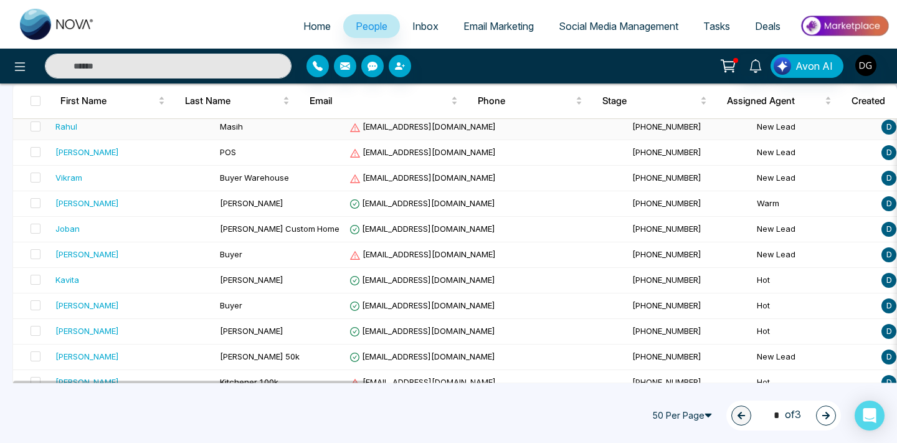
click at [166, 131] on div "Rahul" at bounding box center [132, 126] width 154 height 12
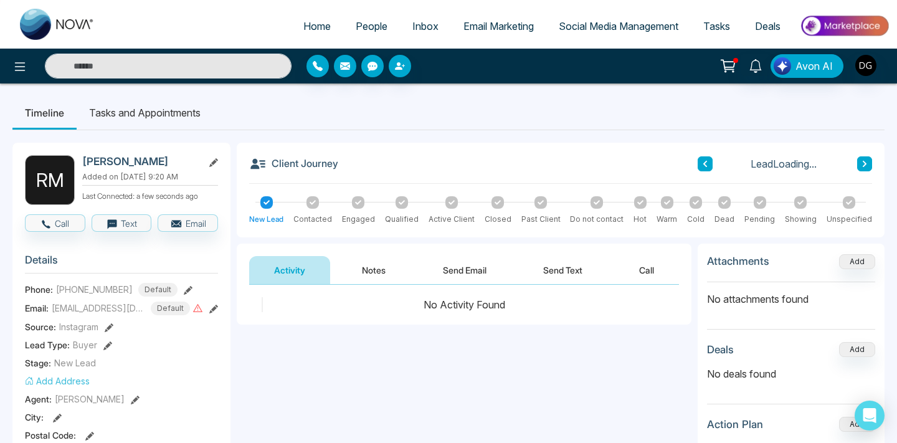
click at [371, 275] on button "Notes" at bounding box center [373, 270] width 73 height 28
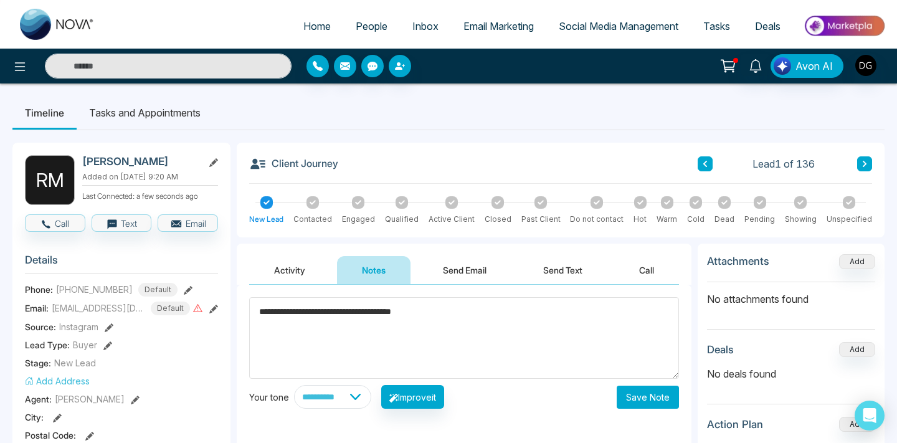
type textarea "**********"
click at [628, 388] on button "Save Note" at bounding box center [648, 396] width 62 height 23
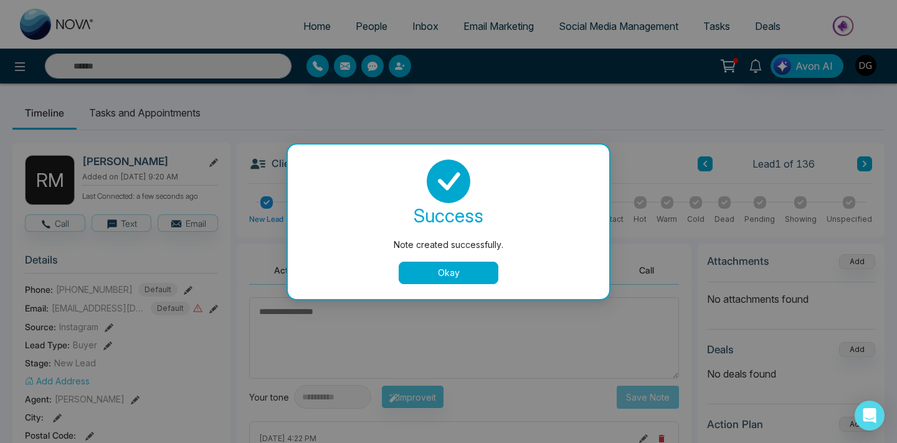
click at [472, 273] on button "Okay" at bounding box center [449, 273] width 100 height 22
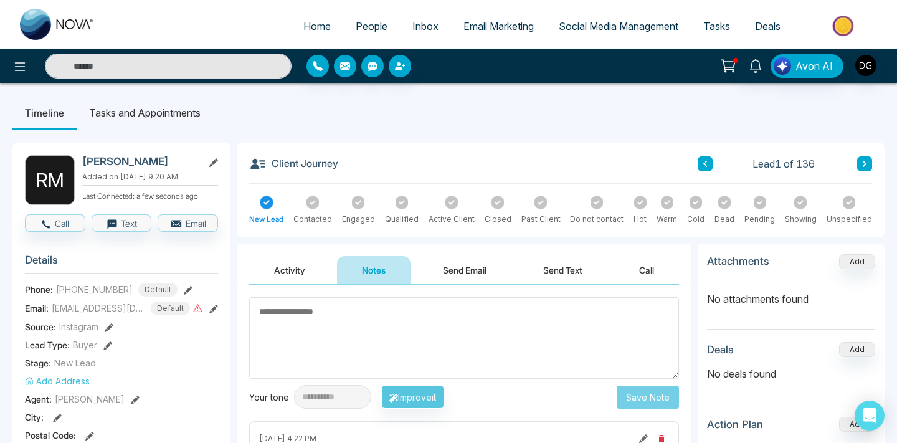
click at [356, 22] on span "People" at bounding box center [372, 26] width 32 height 12
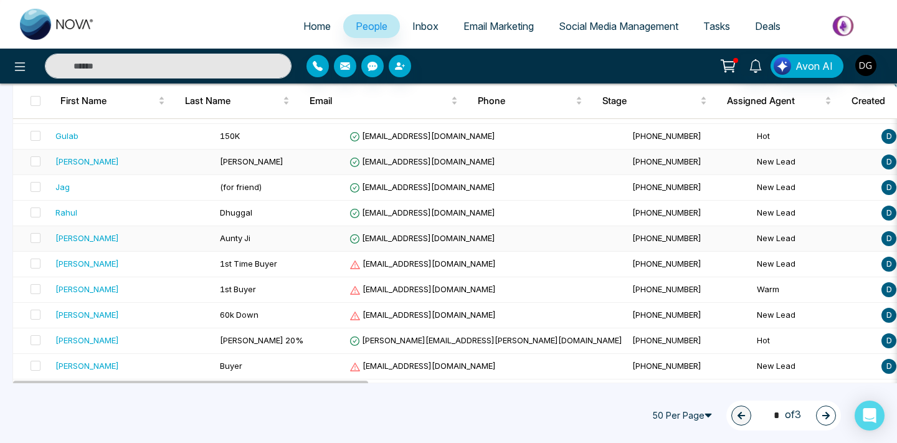
scroll to position [409, 0]
